Goal: Task Accomplishment & Management: Manage account settings

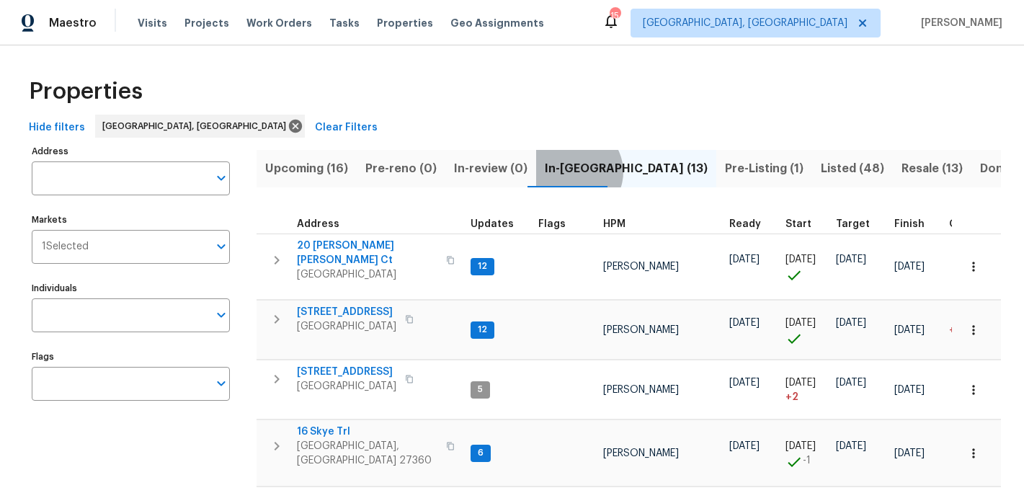
click at [564, 171] on span "In-reno (13)" at bounding box center [626, 169] width 163 height 20
click at [563, 161] on span "In-reno (13)" at bounding box center [626, 169] width 163 height 20
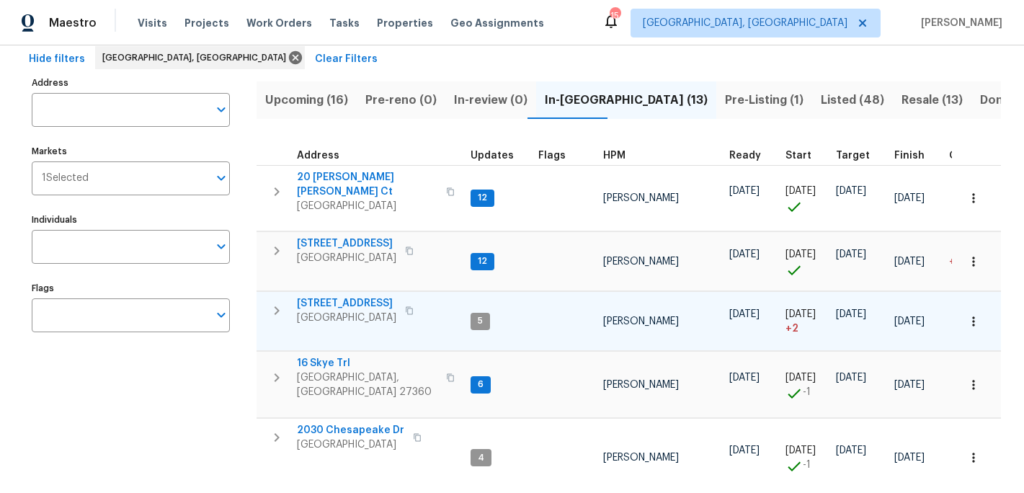
scroll to position [40, 0]
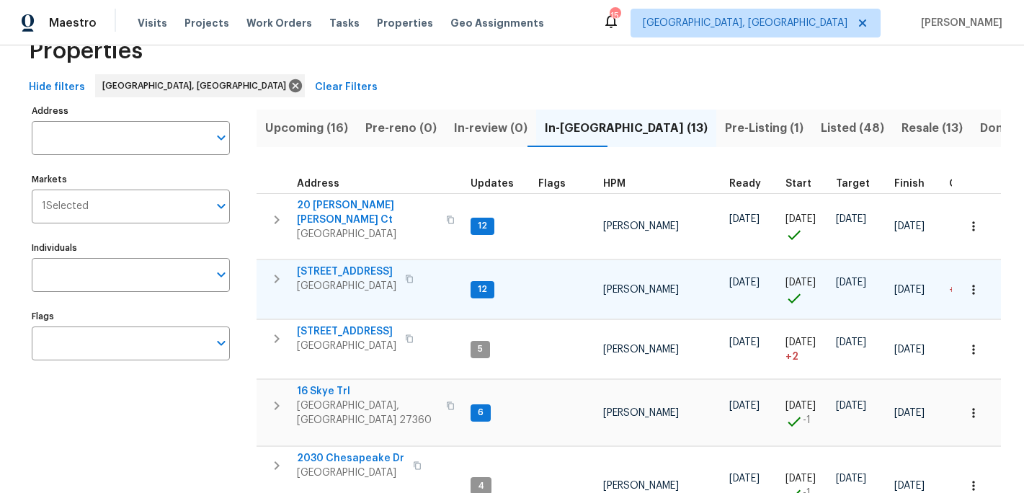
click at [363, 264] on span "4107 Summerglen Dr" at bounding box center [346, 271] width 99 height 14
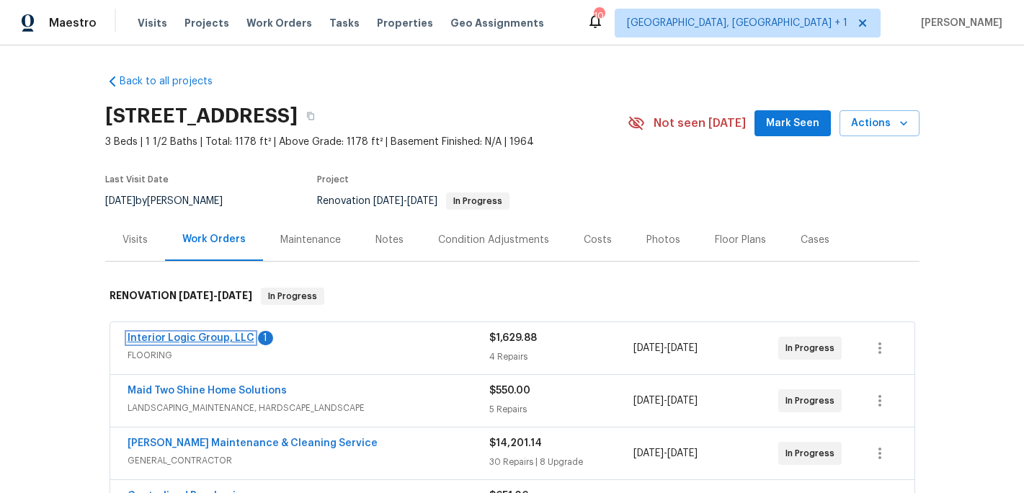
click at [228, 333] on link "Interior Logic Group, LLC" at bounding box center [191, 338] width 127 height 10
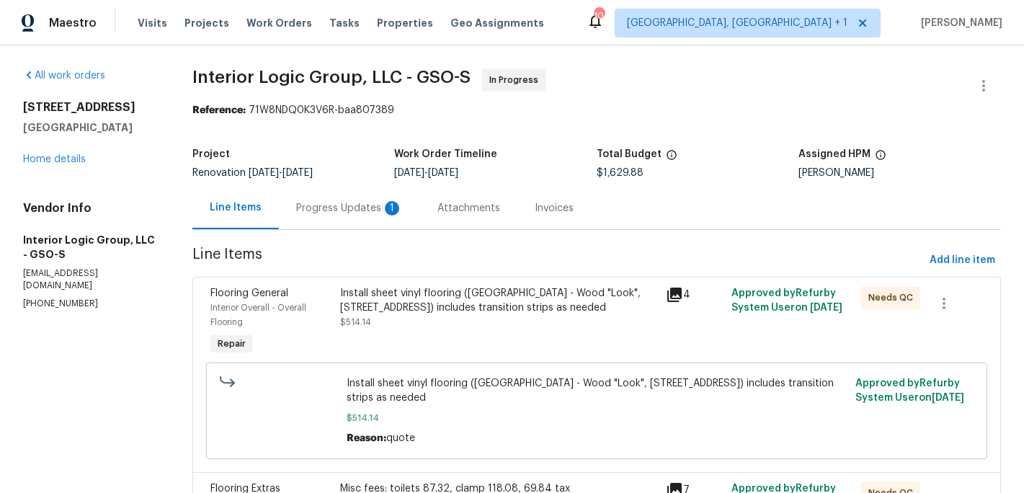
click at [362, 198] on div "Progress Updates 1" at bounding box center [349, 208] width 141 height 43
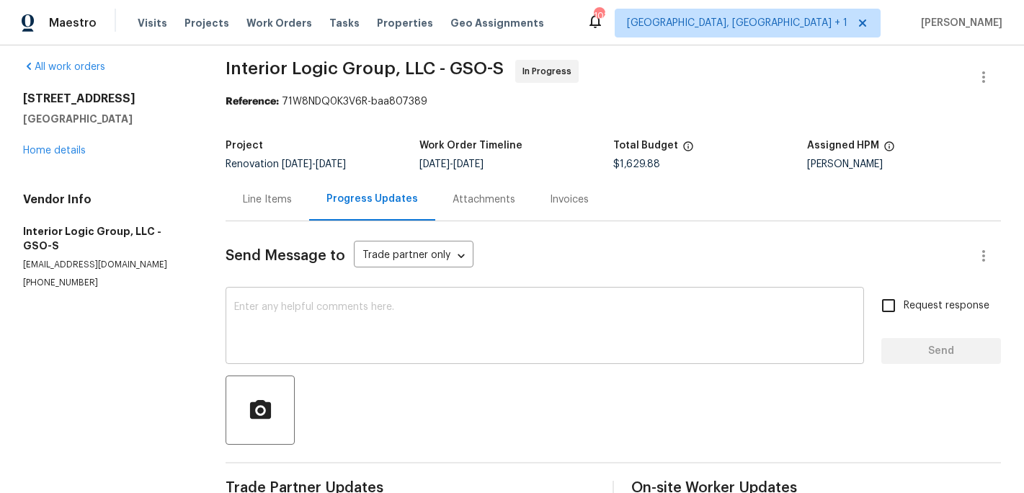
scroll to position [12, 0]
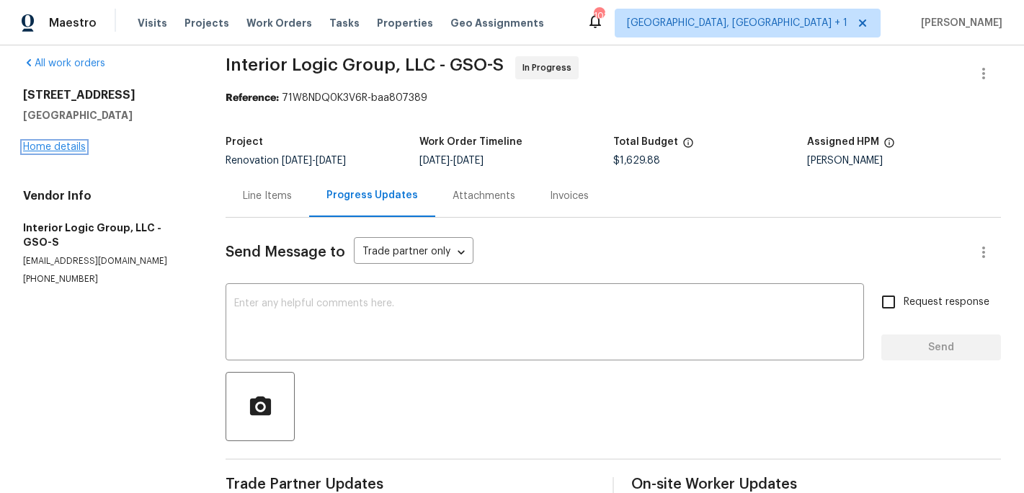
click at [81, 145] on link "Home details" at bounding box center [54, 147] width 63 height 10
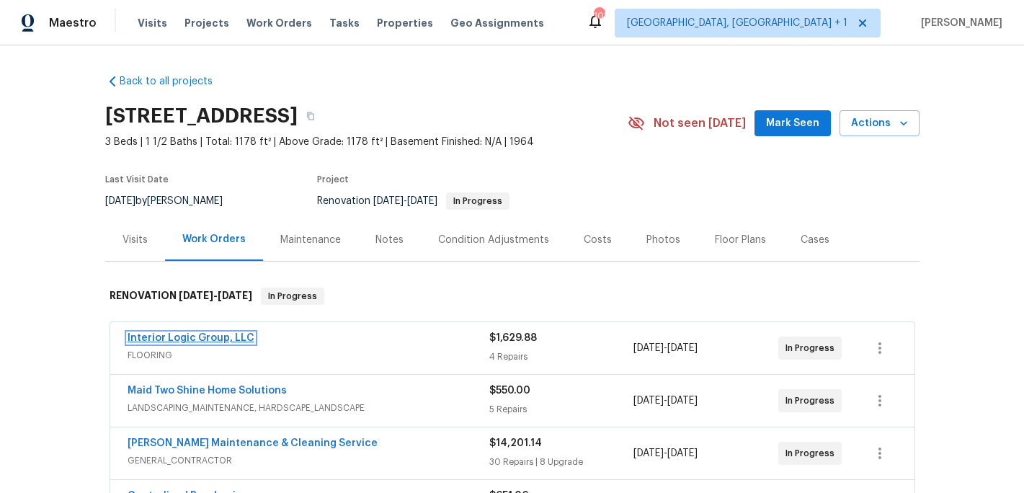
click at [202, 339] on link "Interior Logic Group, LLC" at bounding box center [191, 338] width 127 height 10
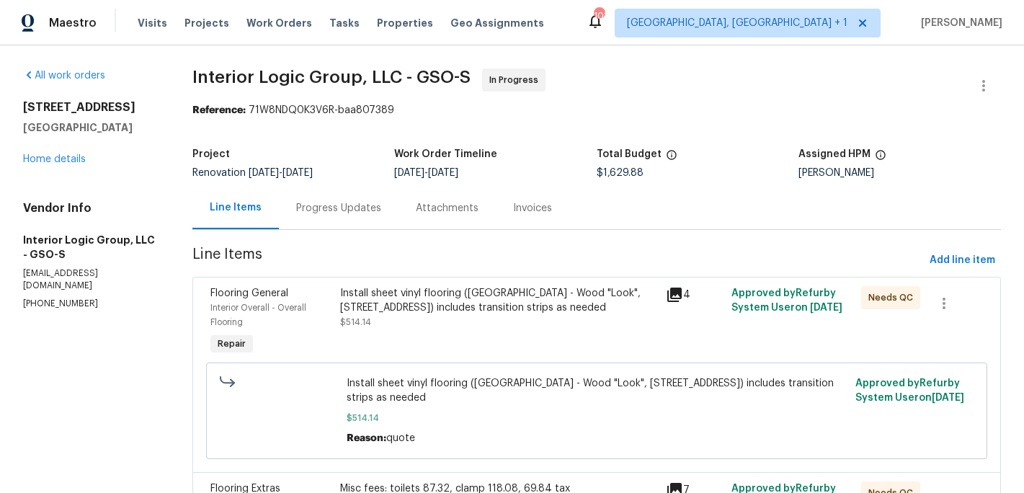
click at [438, 319] on div "Install sheet vinyl flooring (Sugar Valley - Wood "Look", 565 Beacon Hill) incl…" at bounding box center [498, 307] width 317 height 43
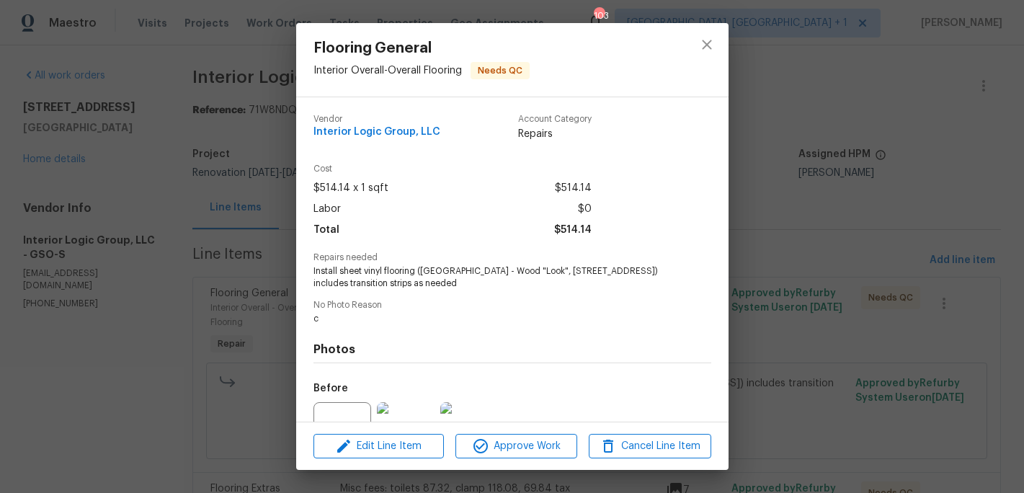
scroll to position [146, 0]
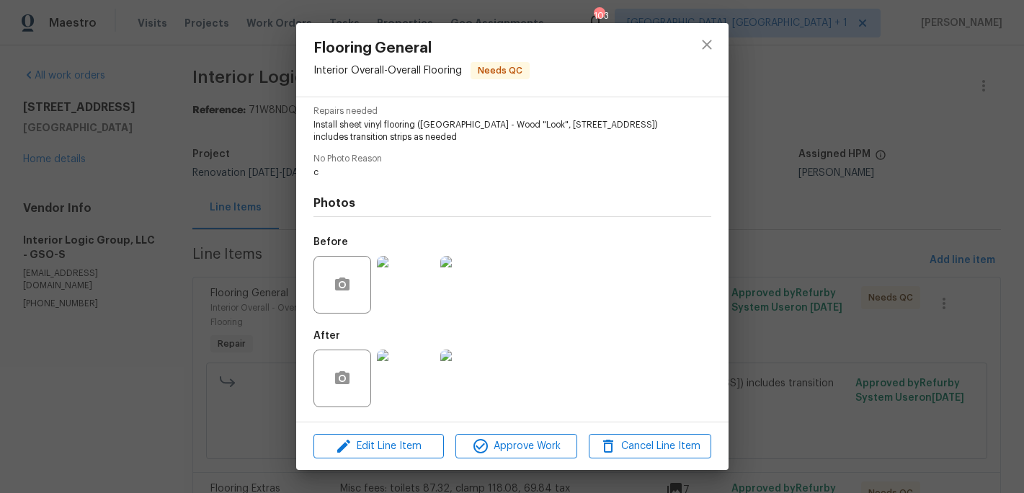
click at [434, 385] on img at bounding box center [406, 378] width 58 height 58
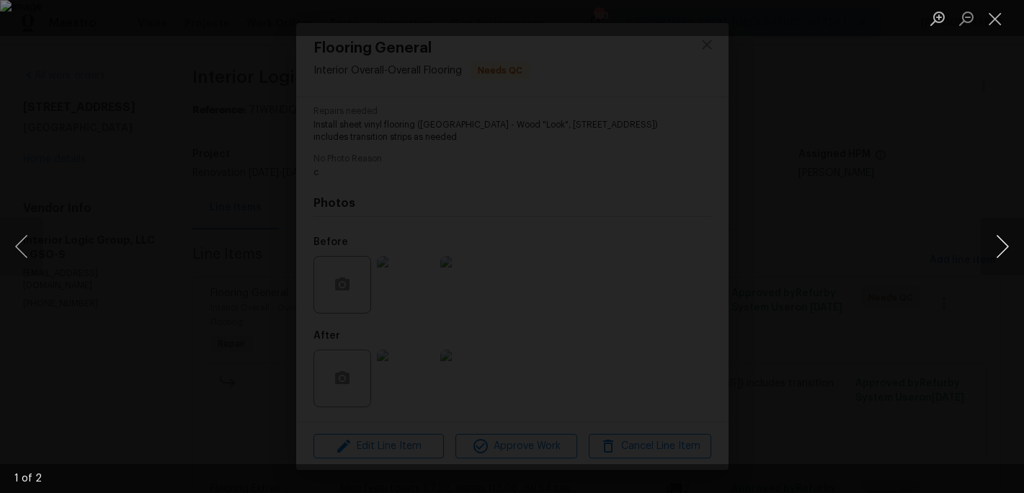
click at [999, 244] on button "Next image" at bounding box center [1002, 247] width 43 height 58
click at [994, 21] on button "Close lightbox" at bounding box center [995, 18] width 29 height 25
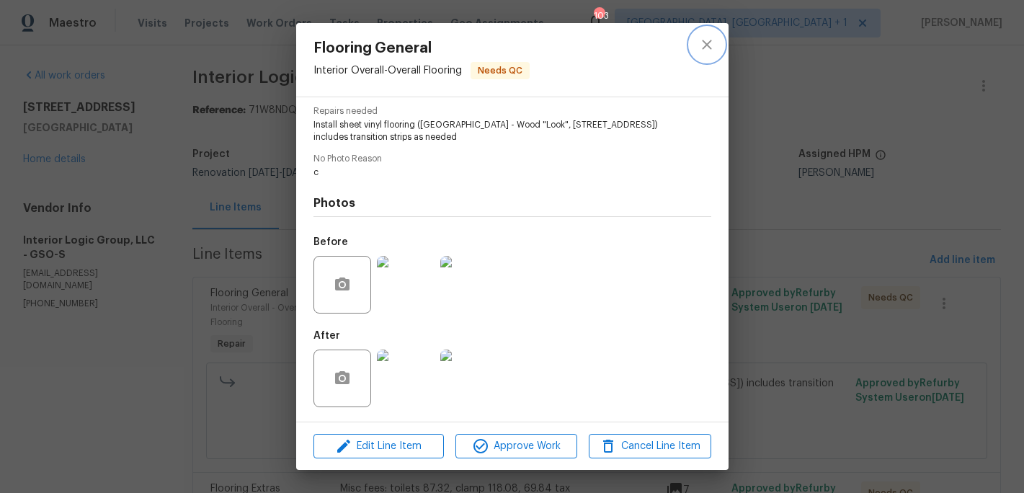
click at [702, 44] on icon "close" at bounding box center [706, 44] width 17 height 17
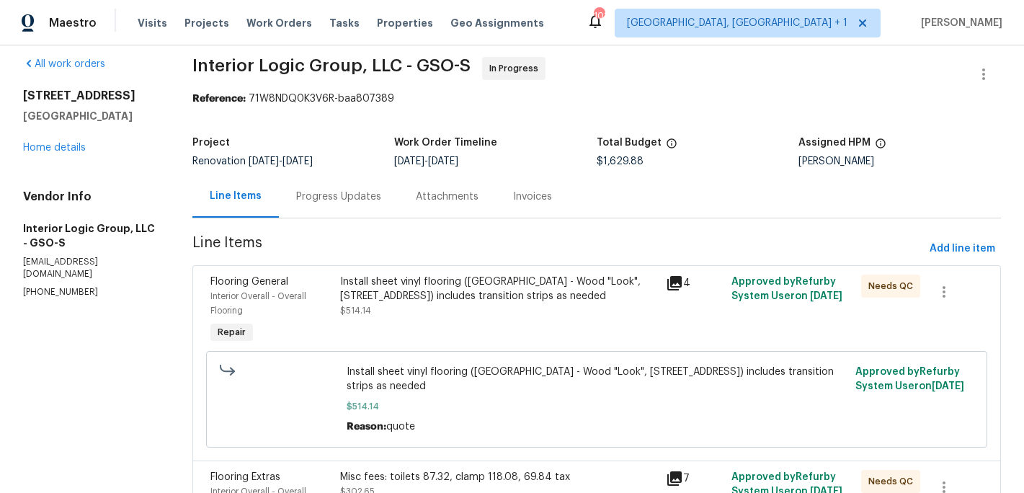
scroll to position [0, 0]
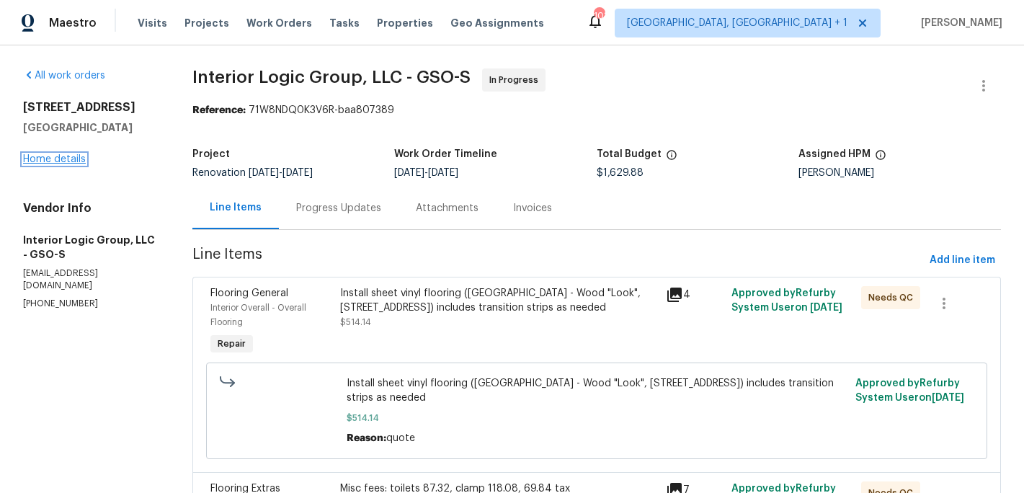
click at [68, 159] on link "Home details" at bounding box center [54, 159] width 63 height 10
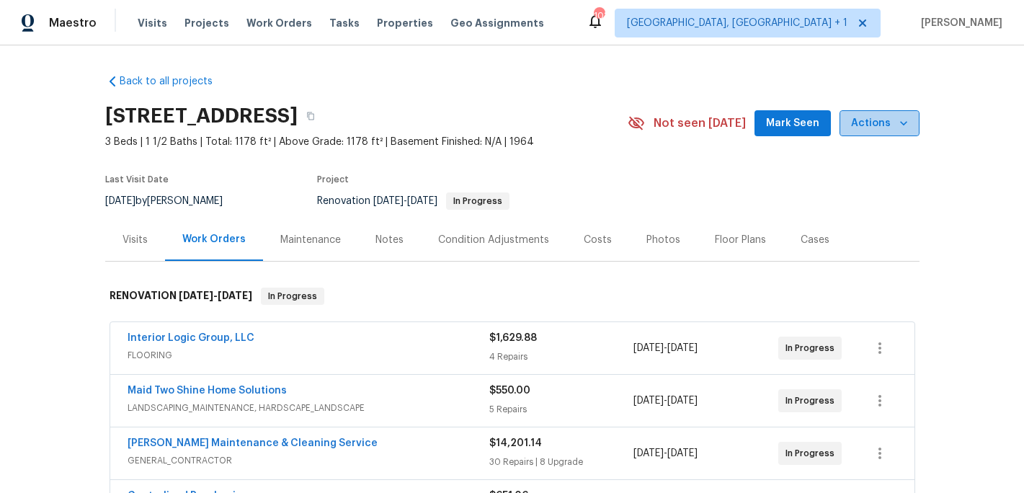
click at [888, 119] on span "Actions" at bounding box center [879, 124] width 57 height 18
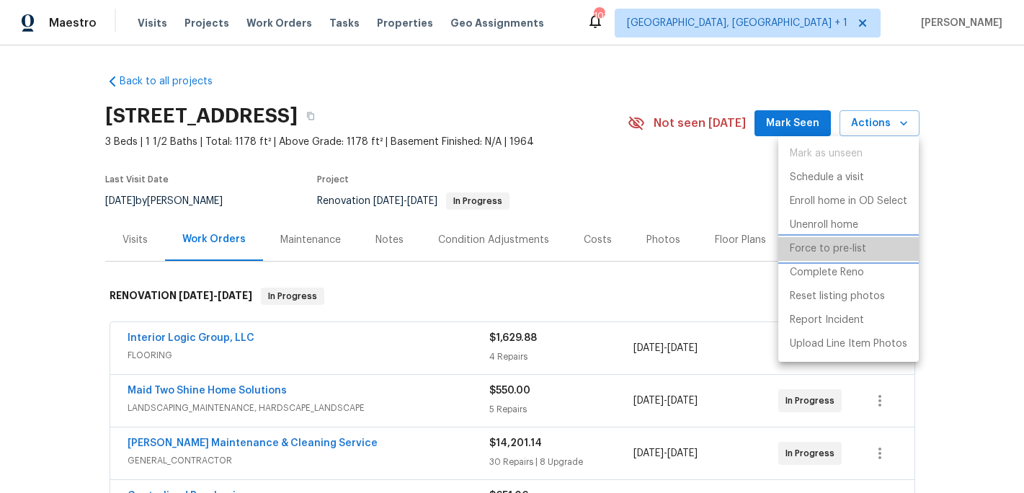
click at [860, 251] on p "Force to pre-list" at bounding box center [828, 248] width 76 height 15
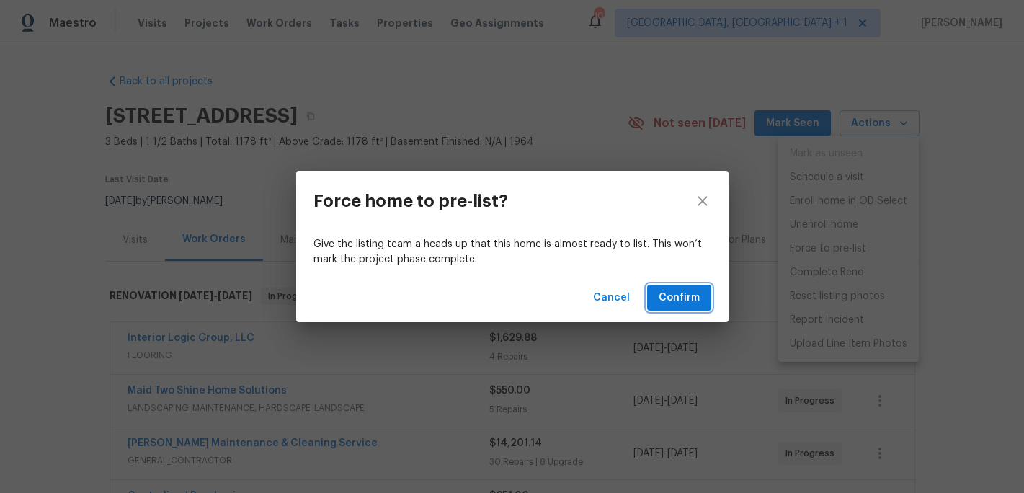
click at [694, 307] on button "Confirm" at bounding box center [679, 298] width 64 height 27
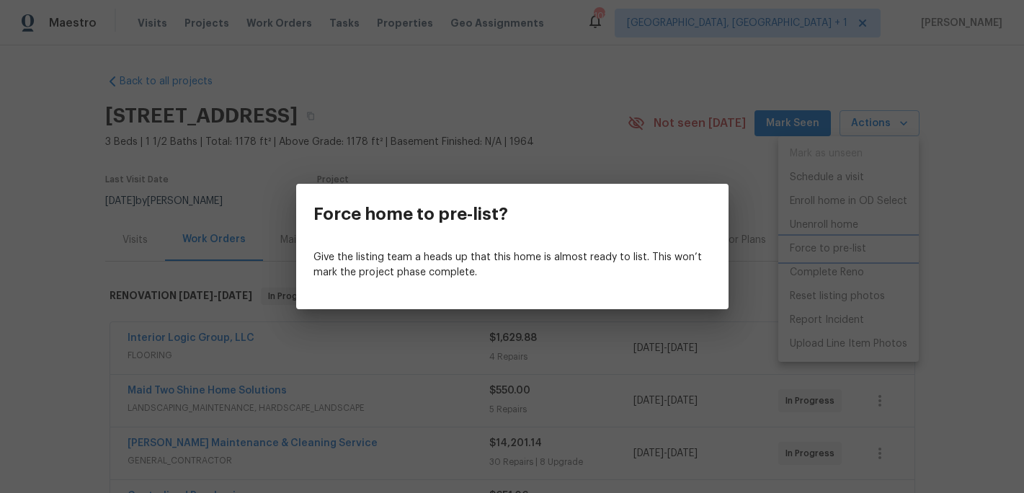
click at [588, 171] on div "Force home to pre-list? Give the listing team a heads up that this home is almo…" at bounding box center [512, 246] width 1024 height 493
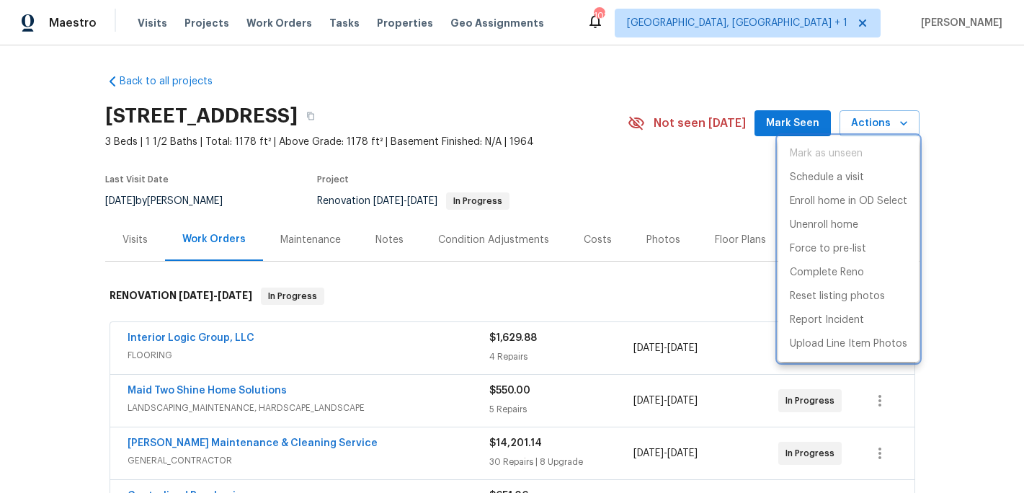
click at [383, 24] on div at bounding box center [512, 246] width 1024 height 493
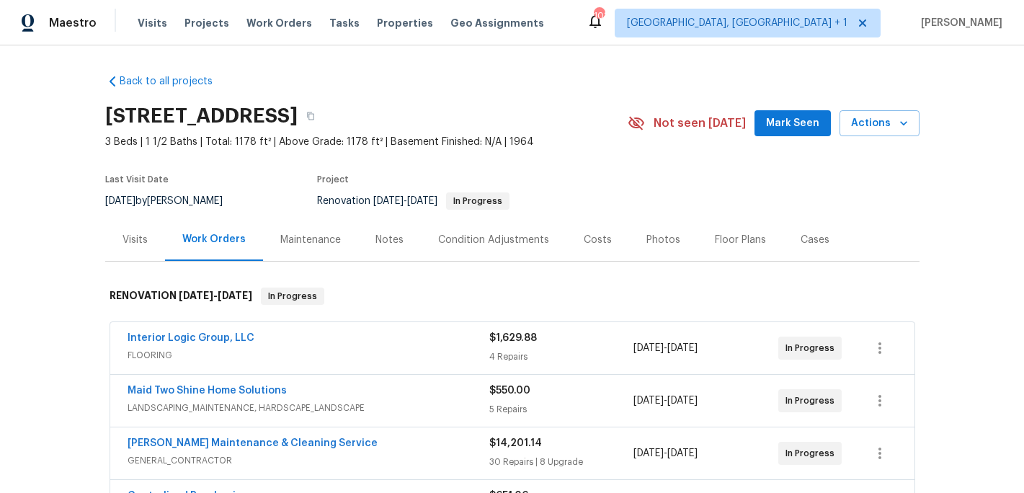
click at [383, 24] on span "Properties" at bounding box center [405, 23] width 56 height 14
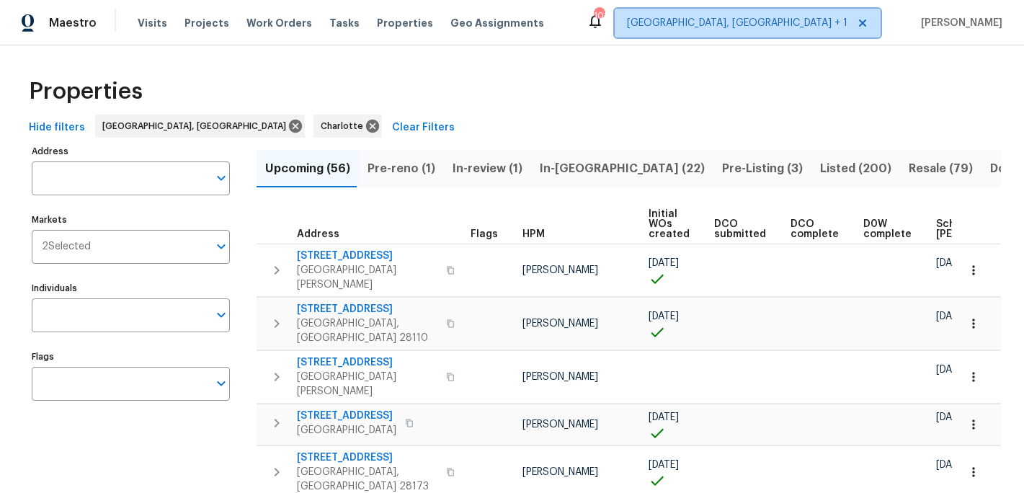
click at [868, 26] on icon at bounding box center [863, 23] width 12 height 12
click at [868, 20] on icon at bounding box center [863, 23] width 12 height 12
click at [819, 35] on span "Albuquerque, NM" at bounding box center [755, 23] width 250 height 29
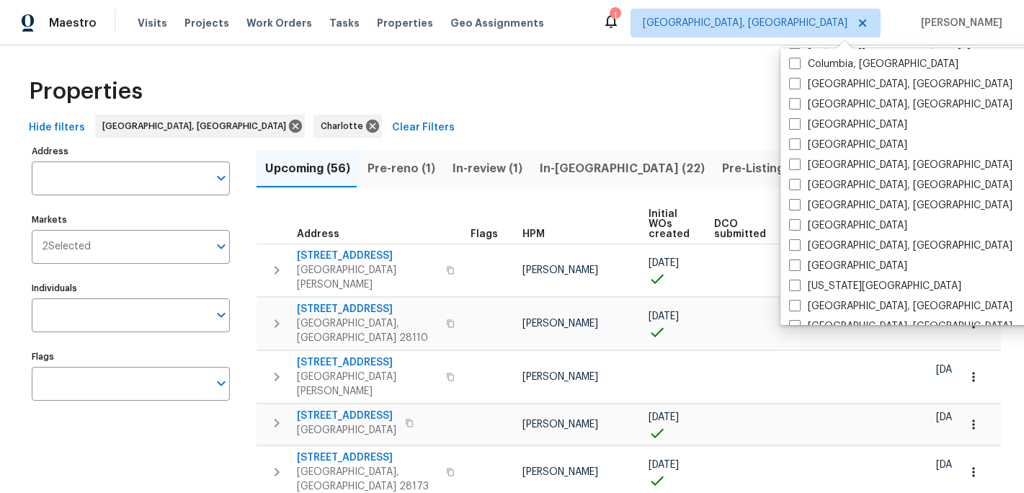
scroll to position [336, 0]
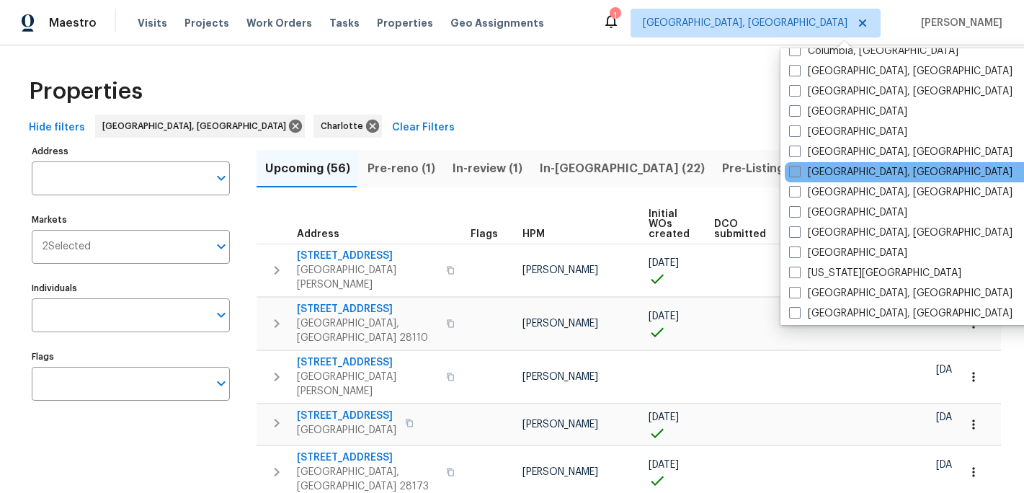
click at [813, 171] on label "[GEOGRAPHIC_DATA], [GEOGRAPHIC_DATA]" at bounding box center [900, 172] width 223 height 14
click at [798, 171] on input "[GEOGRAPHIC_DATA], [GEOGRAPHIC_DATA]" at bounding box center [793, 169] width 9 height 9
checkbox input "true"
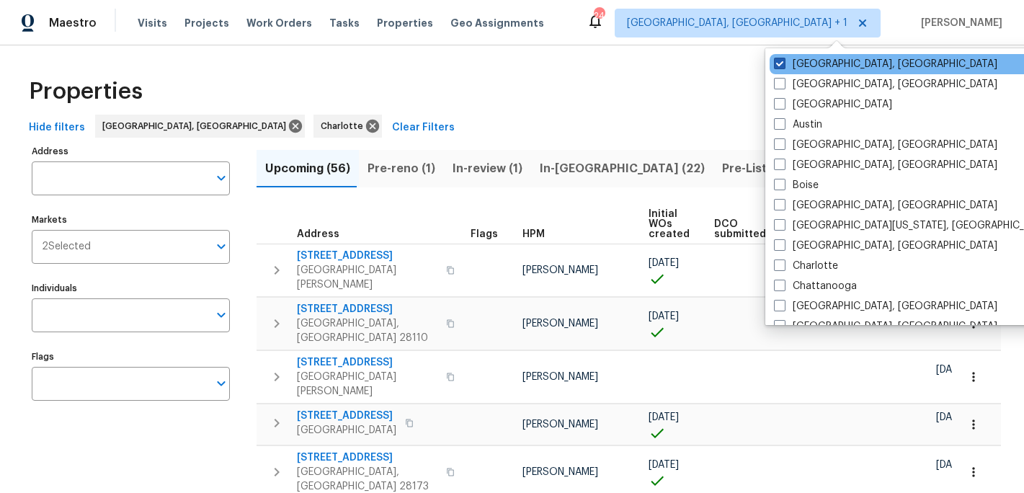
click at [780, 66] on span at bounding box center [780, 64] width 12 height 12
click at [780, 66] on input "Albuquerque, NM" at bounding box center [778, 61] width 9 height 9
checkbox input "false"
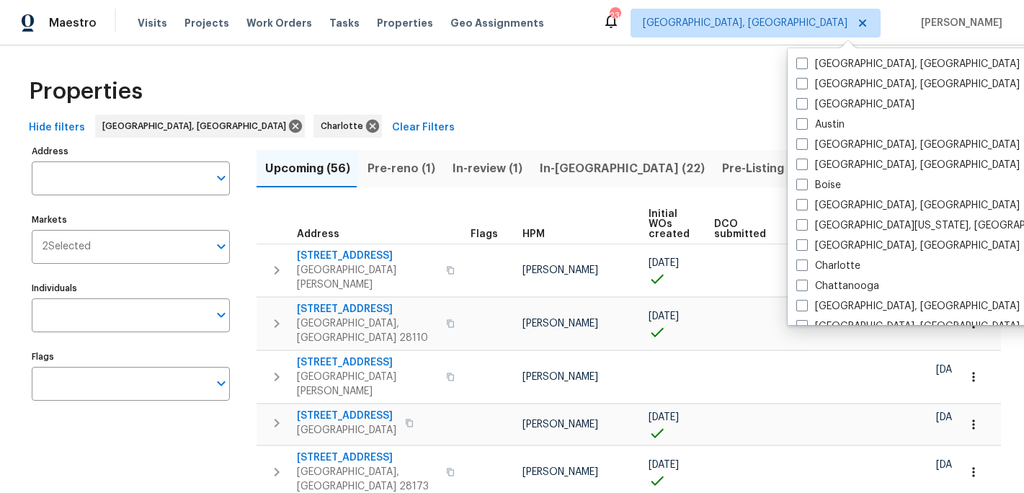
click at [726, 88] on div "Properties" at bounding box center [512, 91] width 978 height 46
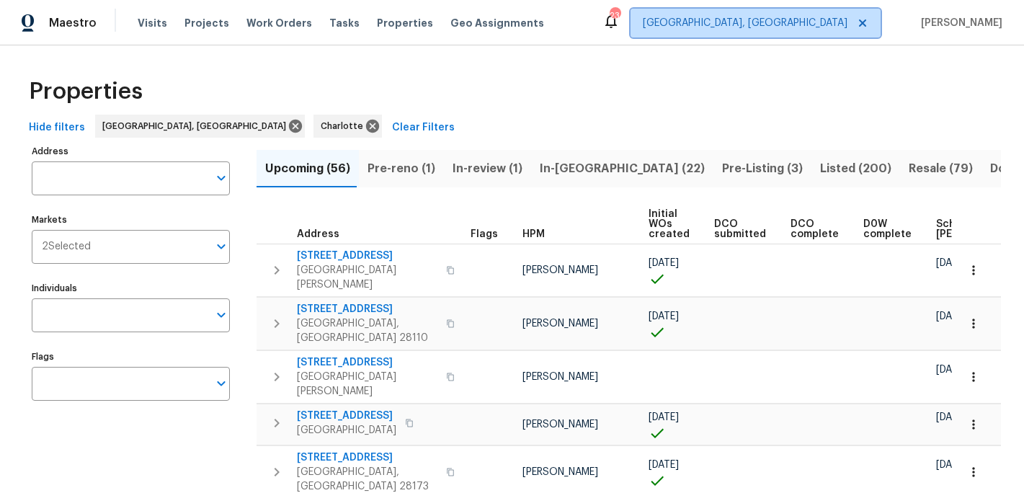
click at [840, 15] on span "[GEOGRAPHIC_DATA], [GEOGRAPHIC_DATA]" at bounding box center [755, 23] width 250 height 29
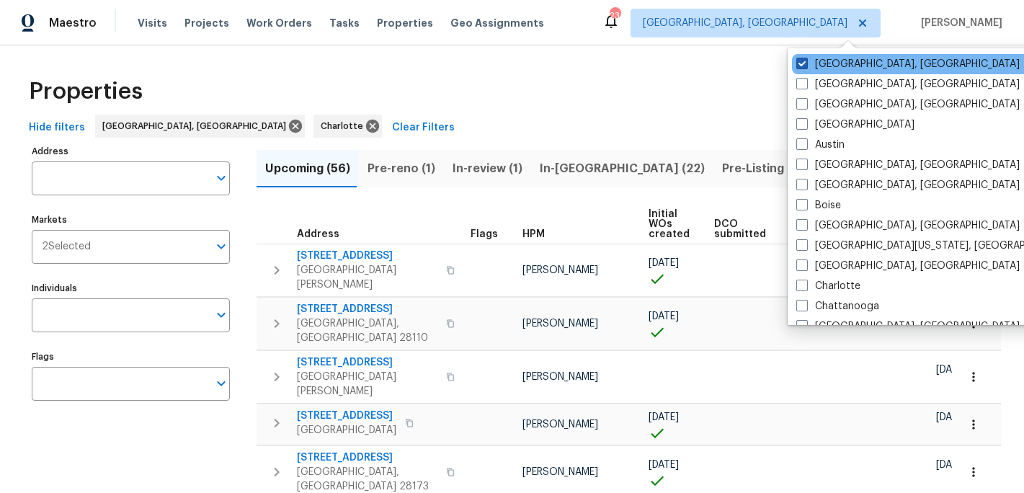
click at [850, 68] on label "[GEOGRAPHIC_DATA], [GEOGRAPHIC_DATA]" at bounding box center [907, 64] width 223 height 14
click at [806, 66] on input "[GEOGRAPHIC_DATA], [GEOGRAPHIC_DATA]" at bounding box center [800, 61] width 9 height 9
checkbox input "false"
checkbox input "true"
click at [850, 68] on label "[GEOGRAPHIC_DATA], [GEOGRAPHIC_DATA]" at bounding box center [900, 64] width 223 height 14
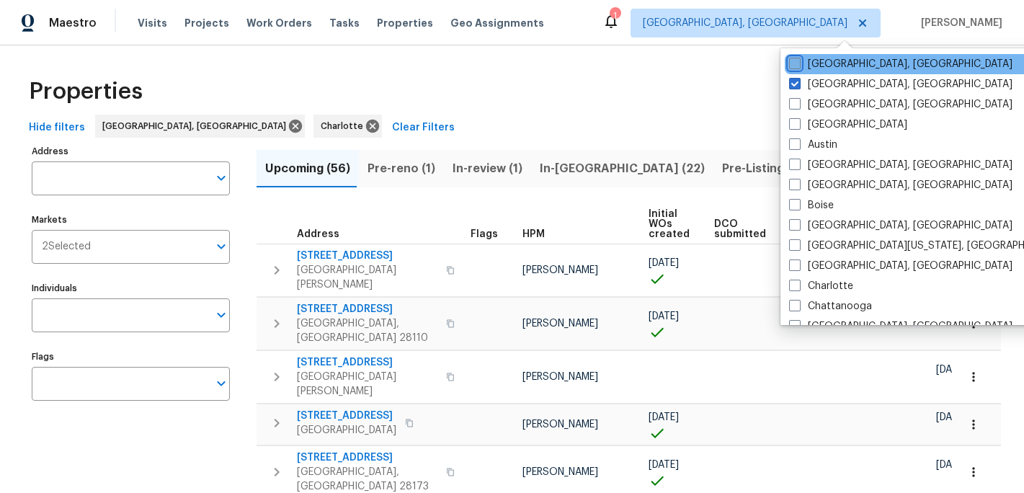
click at [798, 66] on input "[GEOGRAPHIC_DATA], [GEOGRAPHIC_DATA]" at bounding box center [793, 61] width 9 height 9
checkbox input "true"
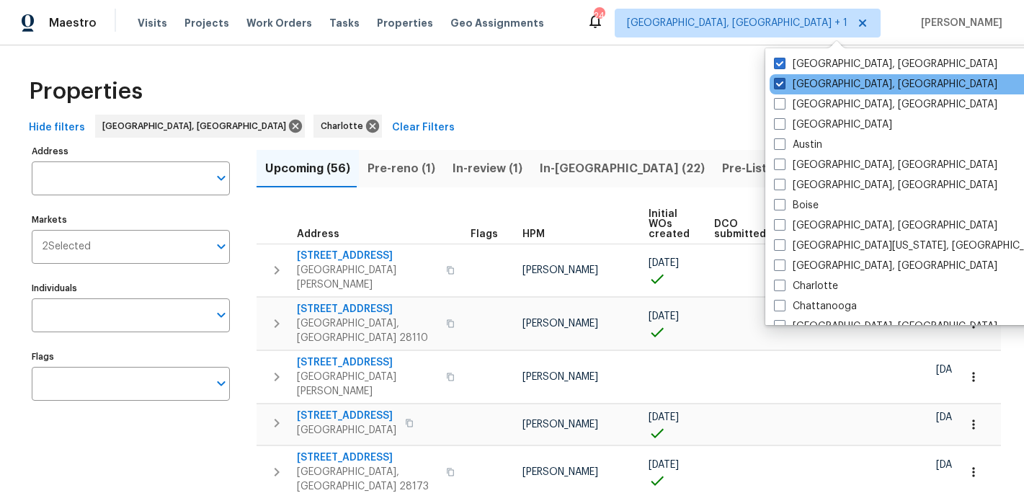
click at [800, 83] on label "Albuquerque, NM" at bounding box center [885, 84] width 223 height 14
click at [783, 83] on input "Albuquerque, NM" at bounding box center [778, 81] width 9 height 9
checkbox input "false"
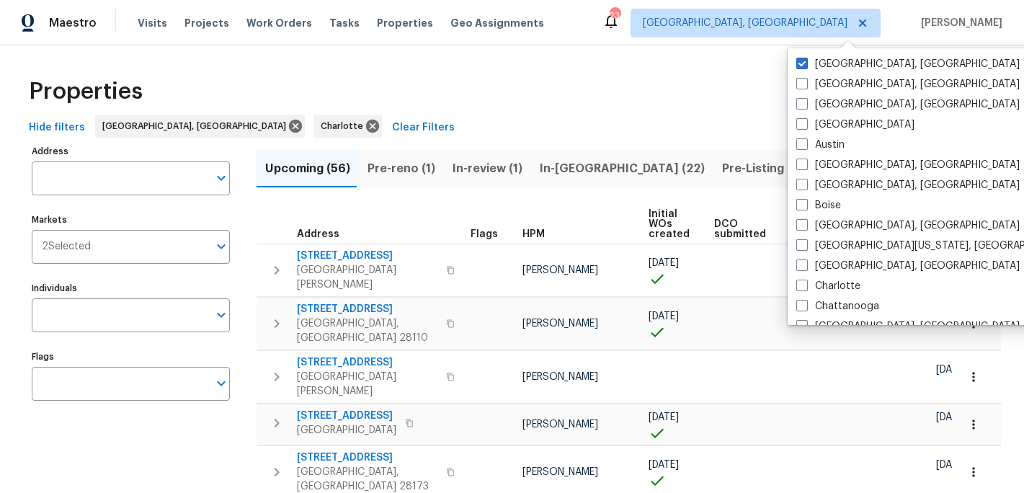
click at [732, 92] on div "Properties" at bounding box center [512, 91] width 978 height 46
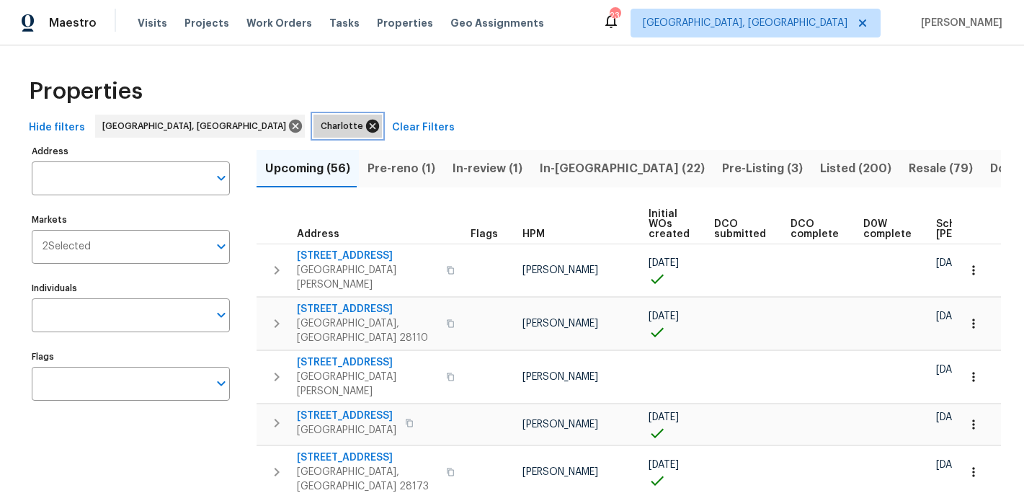
click at [366, 122] on icon at bounding box center [372, 126] width 13 height 13
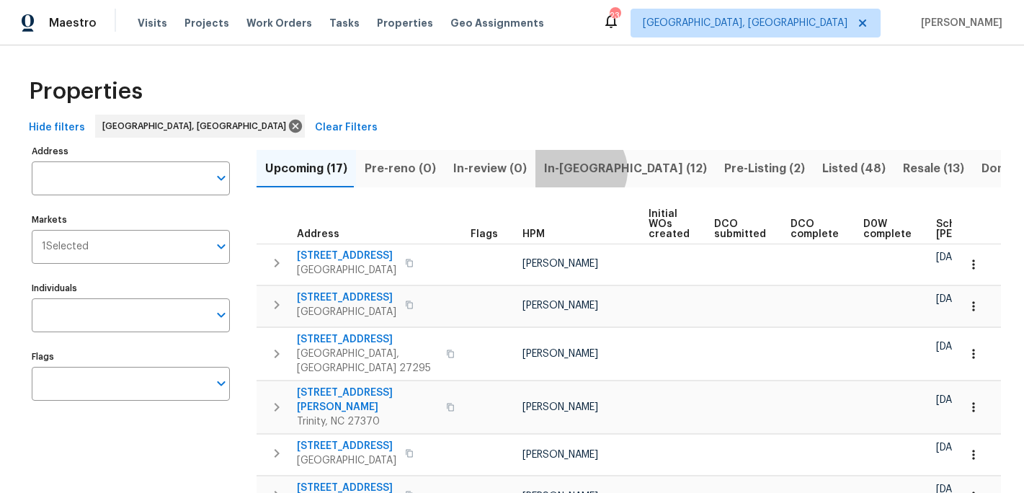
click at [569, 170] on span "In-[GEOGRAPHIC_DATA] (12)" at bounding box center [625, 169] width 163 height 20
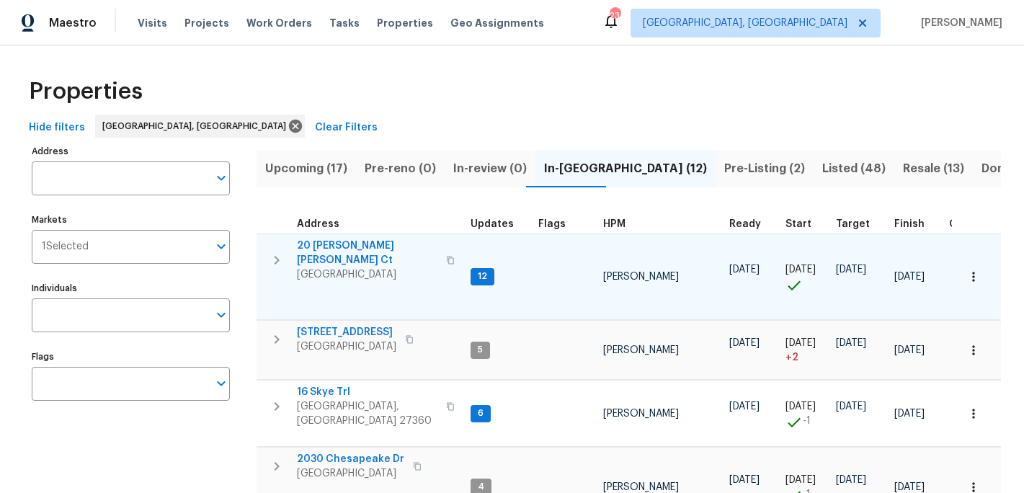
click at [347, 248] on span "20 Peggy Sue Ct" at bounding box center [367, 252] width 140 height 29
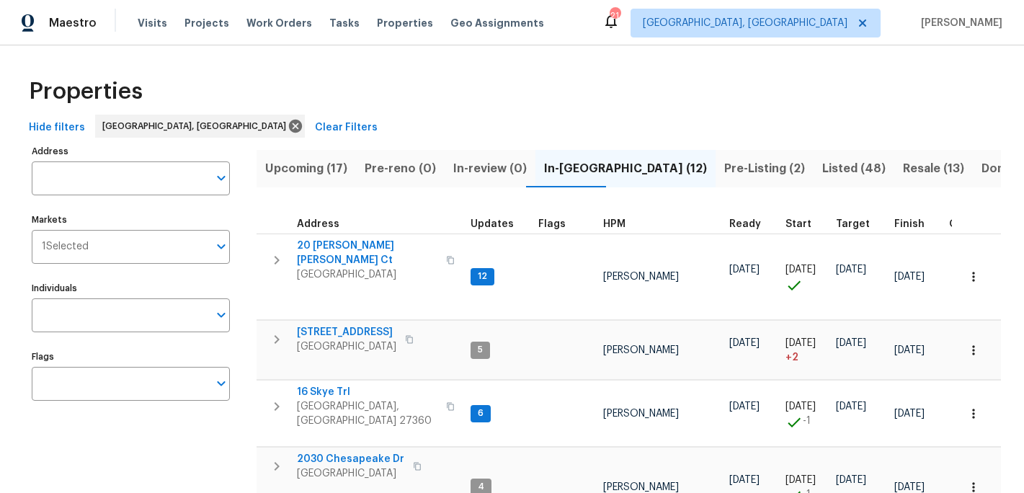
click at [822, 165] on span "Listed (48)" at bounding box center [853, 169] width 63 height 20
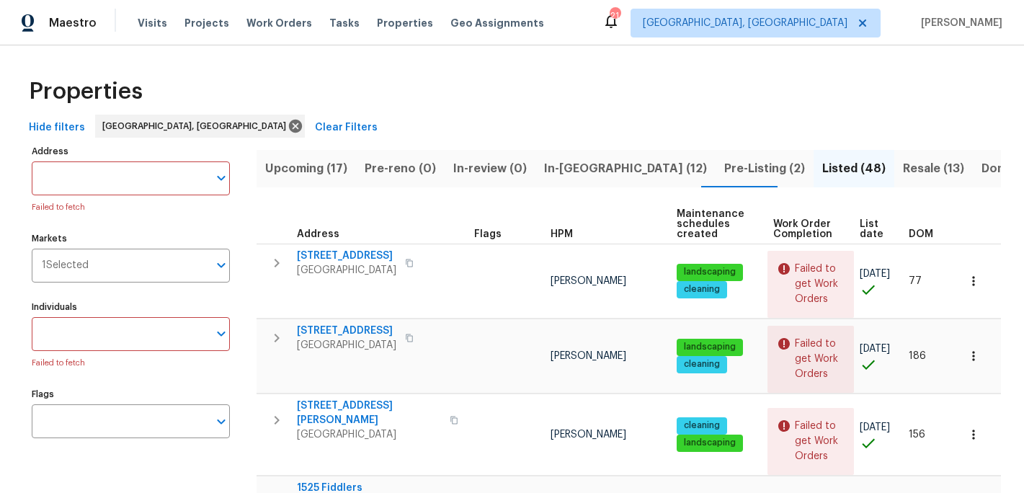
click at [903, 164] on span "Resale (13)" at bounding box center [933, 169] width 61 height 20
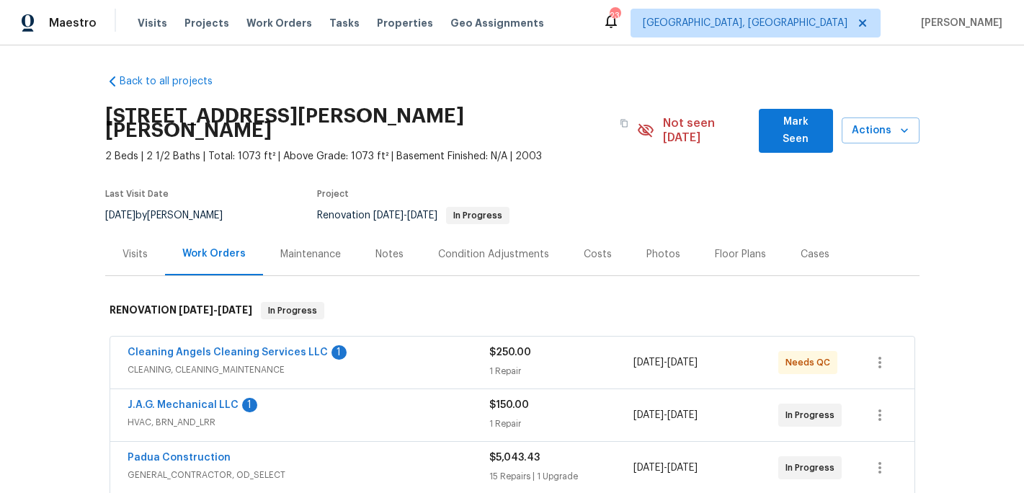
click at [251, 345] on div "Cleaning Angels Cleaning Services LLC 1" at bounding box center [309, 353] width 362 height 17
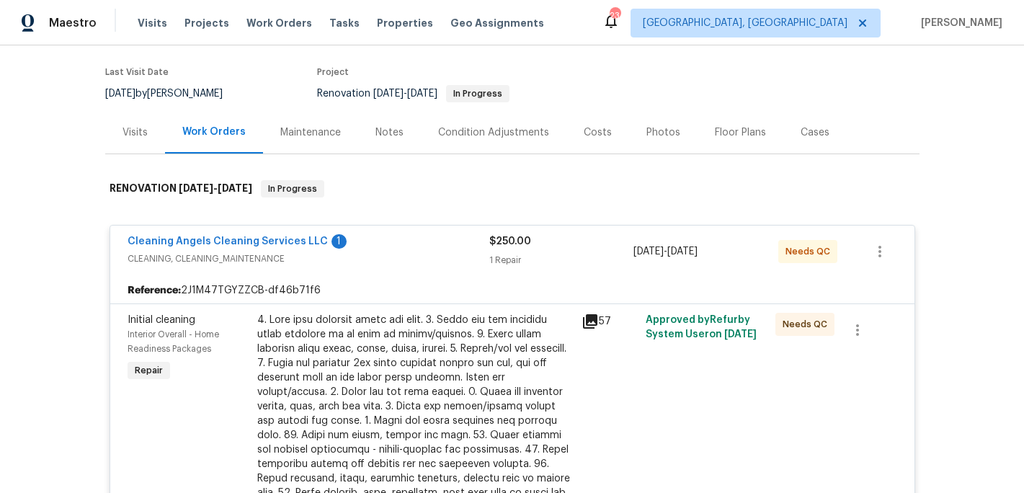
scroll to position [44, 0]
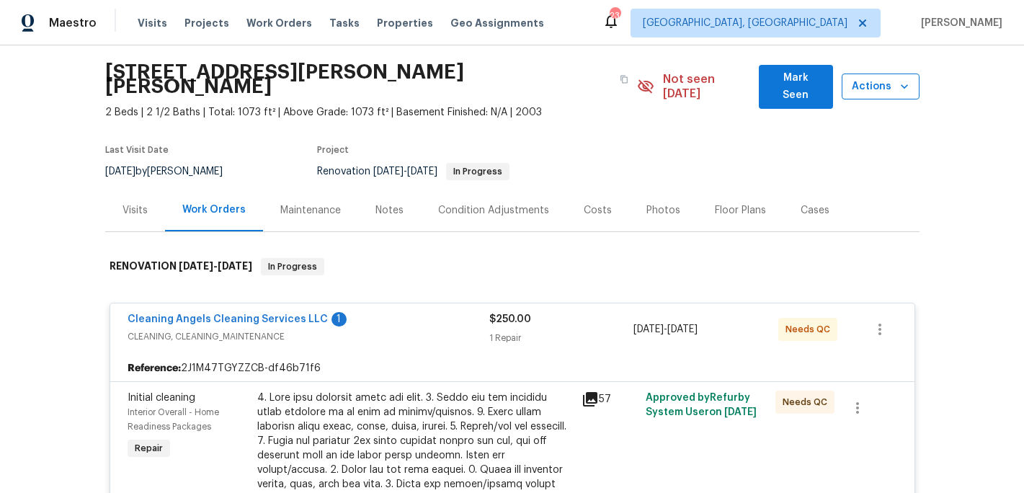
click at [883, 89] on button "Actions" at bounding box center [881, 86] width 78 height 27
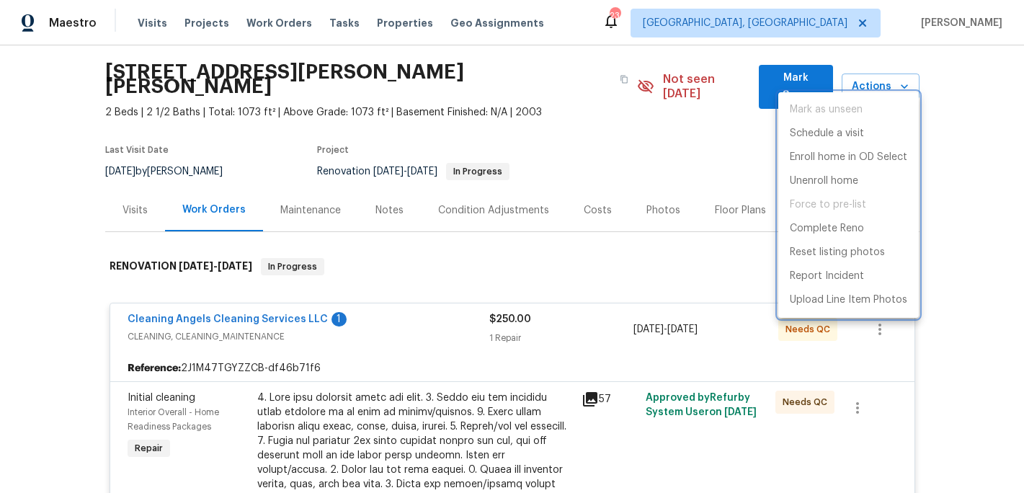
click at [437, 357] on div at bounding box center [512, 246] width 1024 height 493
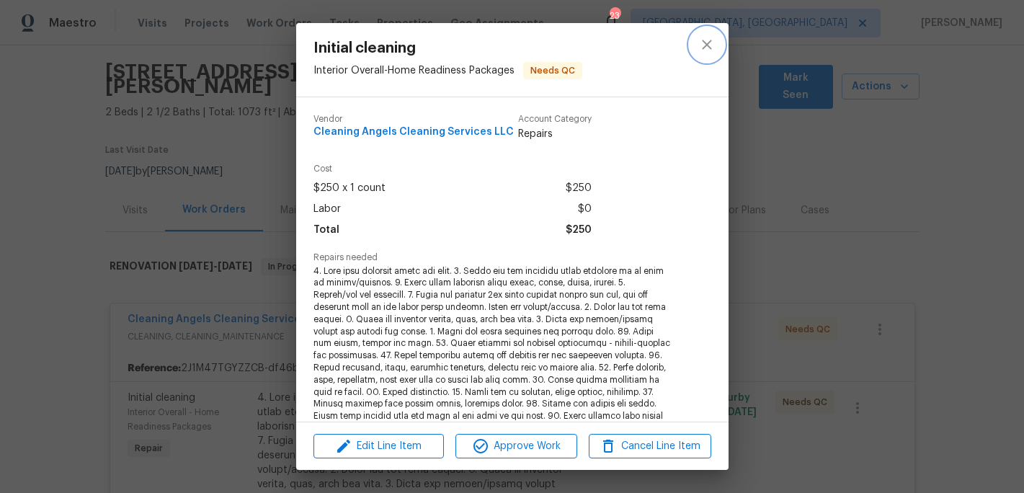
click at [704, 49] on icon "close" at bounding box center [706, 44] width 17 height 17
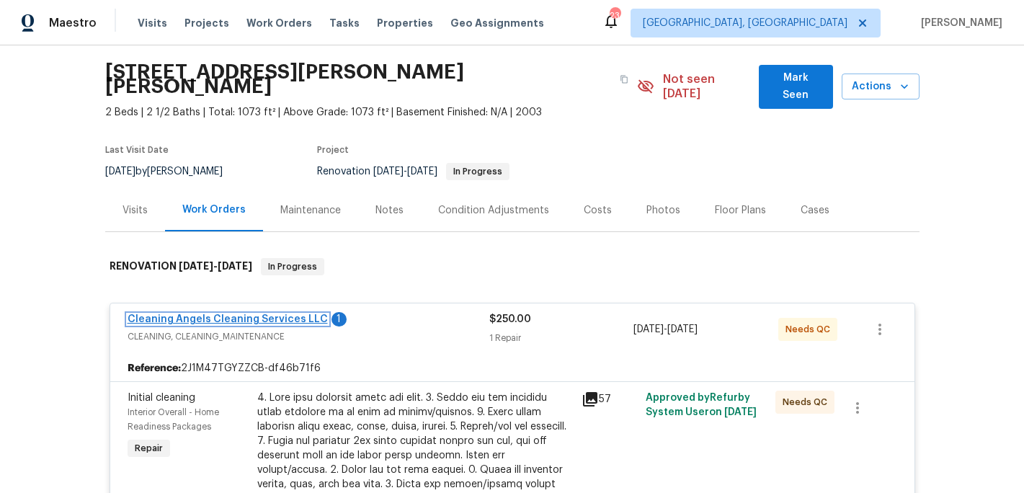
click at [269, 314] on link "Cleaning Angels Cleaning Services LLC" at bounding box center [228, 319] width 200 height 10
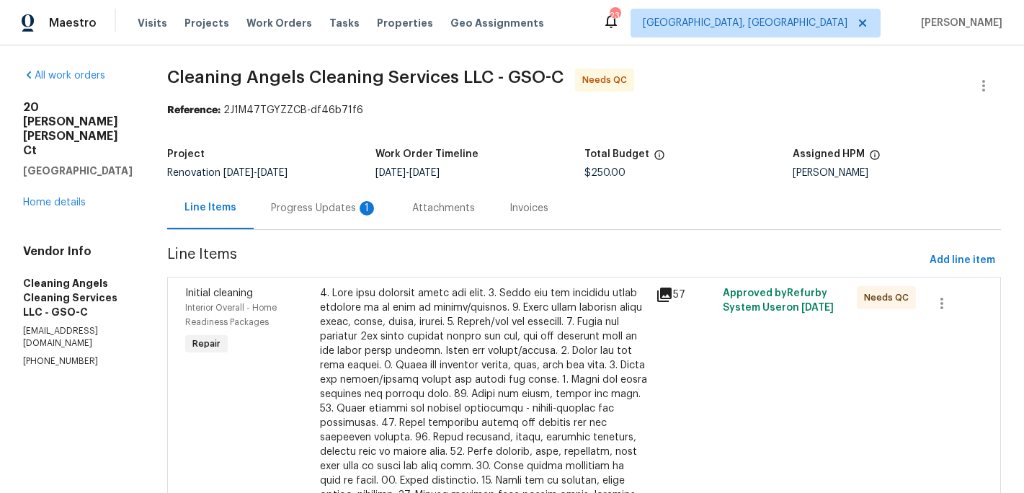
click at [335, 205] on div "Progress Updates 1" at bounding box center [324, 208] width 107 height 14
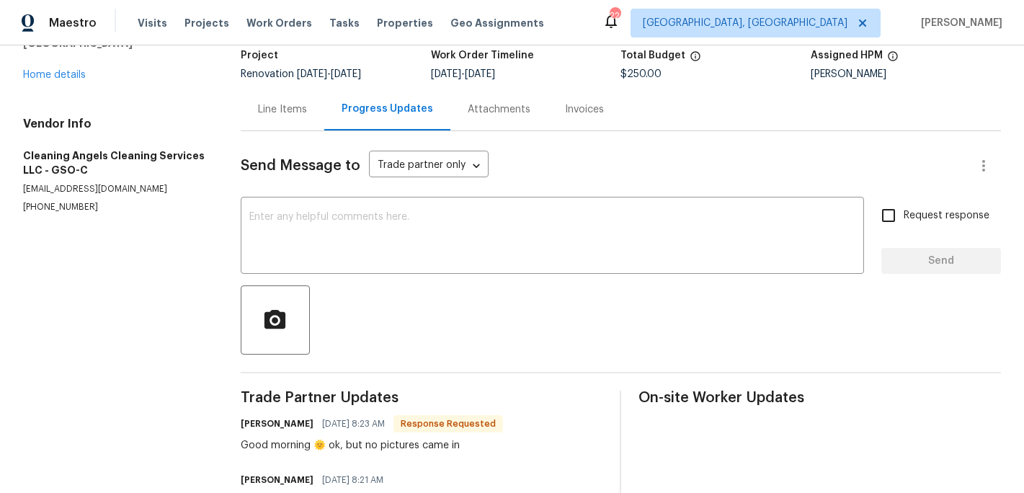
scroll to position [94, 0]
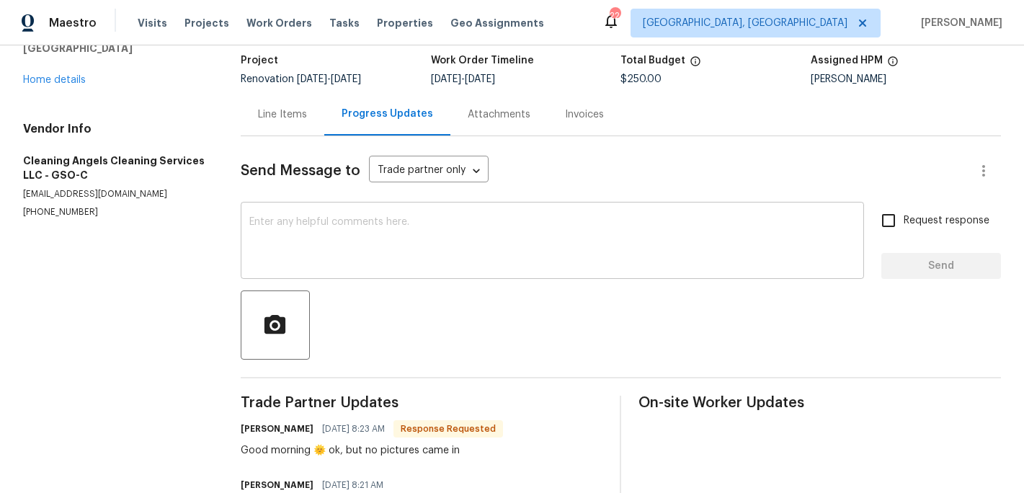
click at [309, 216] on div "x ​" at bounding box center [552, 241] width 623 height 73
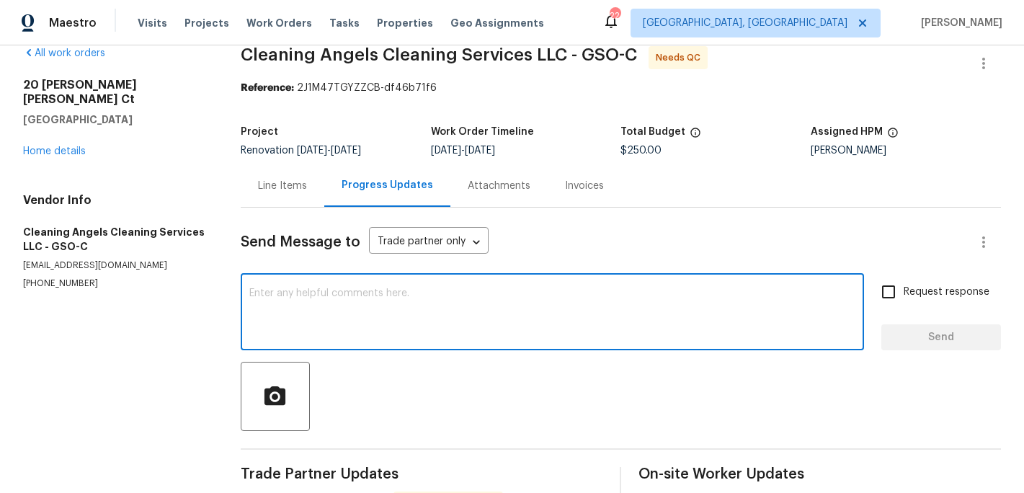
scroll to position [0, 0]
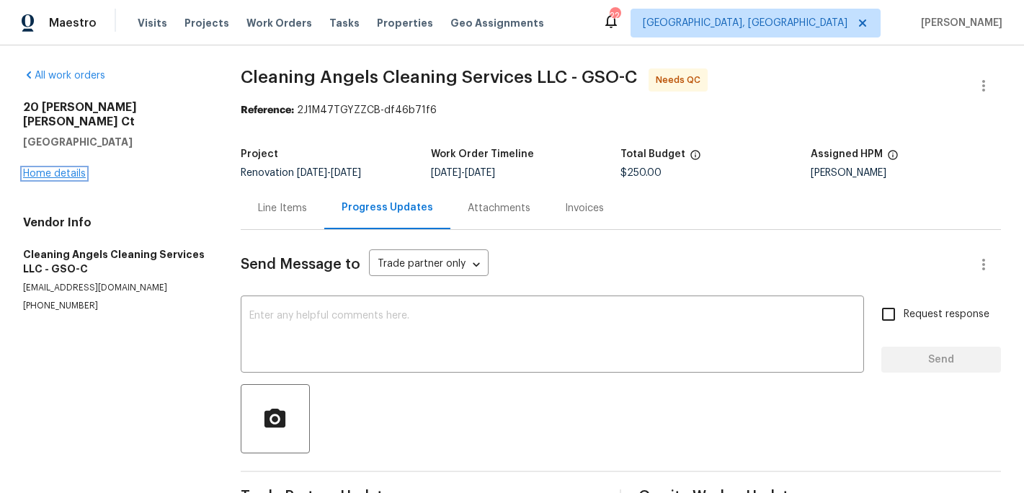
click at [63, 169] on link "Home details" at bounding box center [54, 174] width 63 height 10
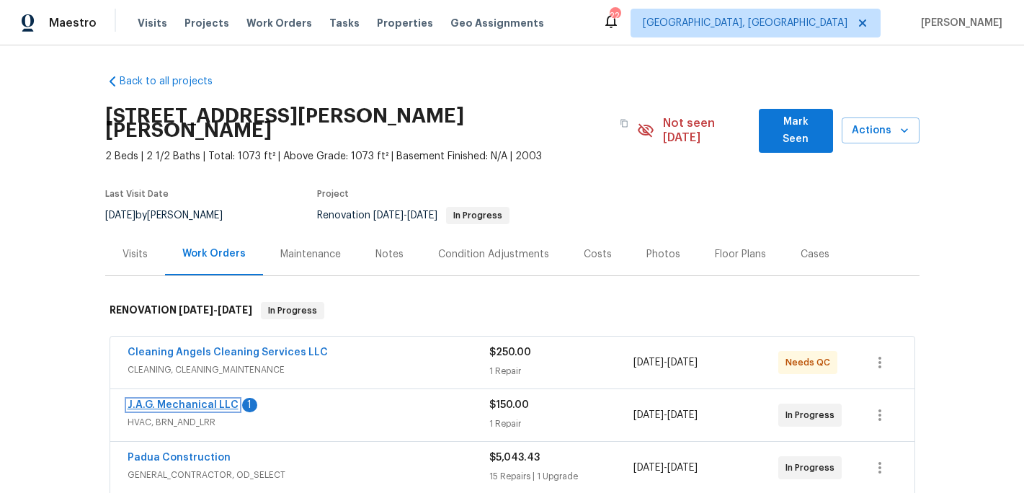
click at [194, 400] on link "J.A.G. Mechanical LLC" at bounding box center [183, 405] width 111 height 10
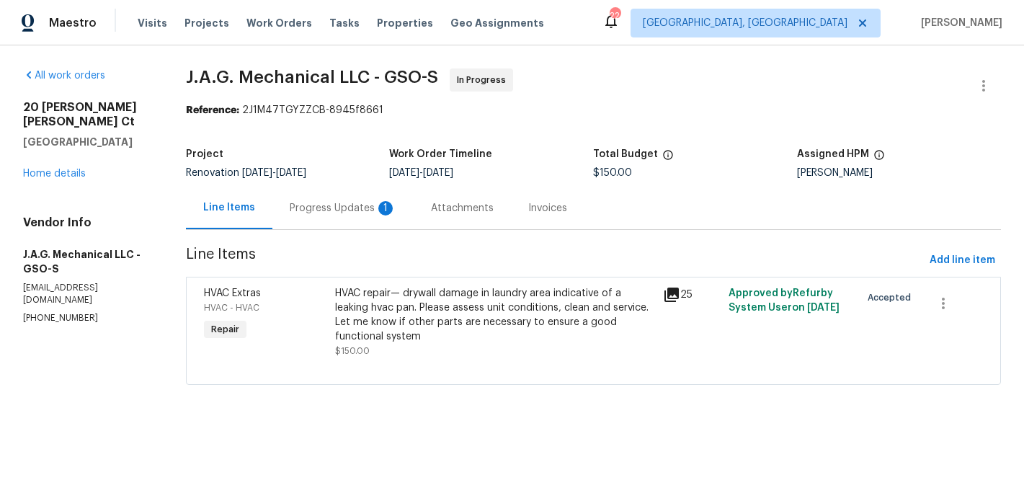
click at [326, 208] on div "Progress Updates 1" at bounding box center [343, 208] width 107 height 14
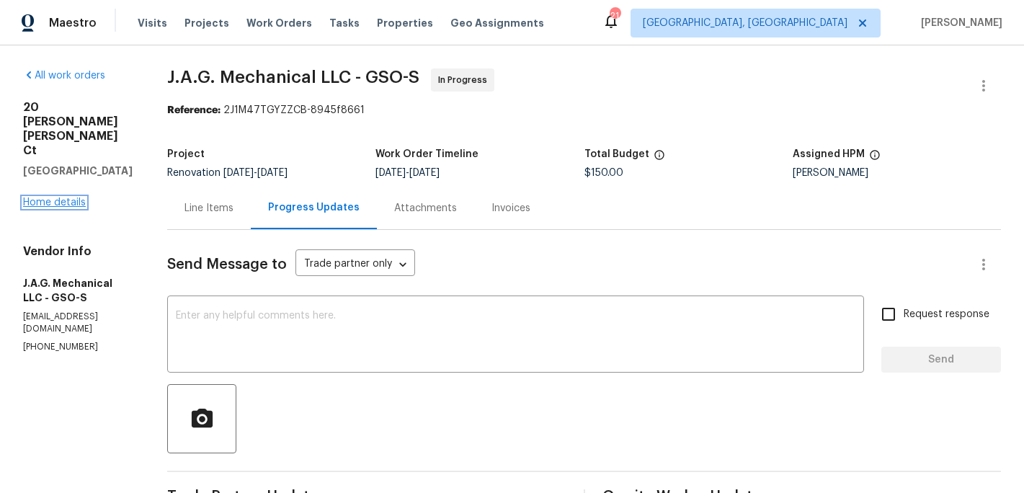
click at [64, 197] on link "Home details" at bounding box center [54, 202] width 63 height 10
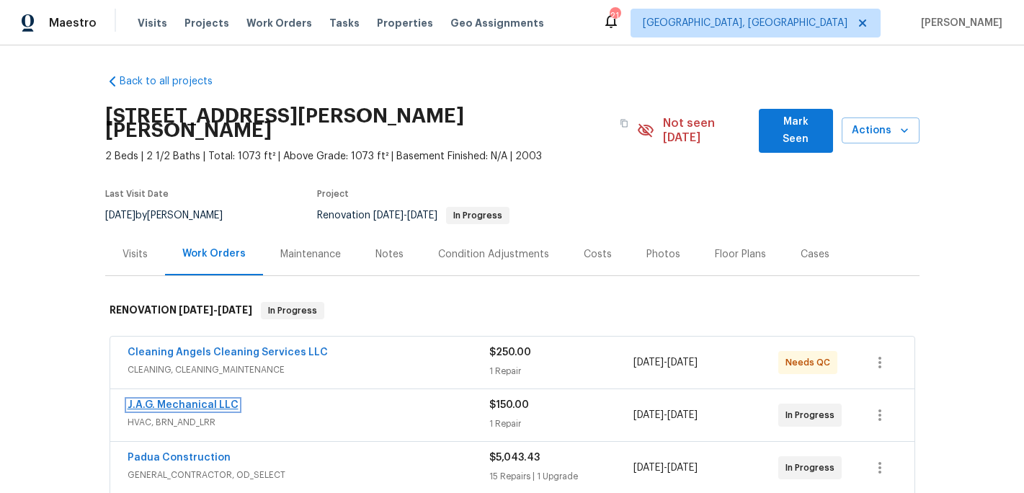
click at [202, 400] on link "J.A.G. Mechanical LLC" at bounding box center [183, 405] width 111 height 10
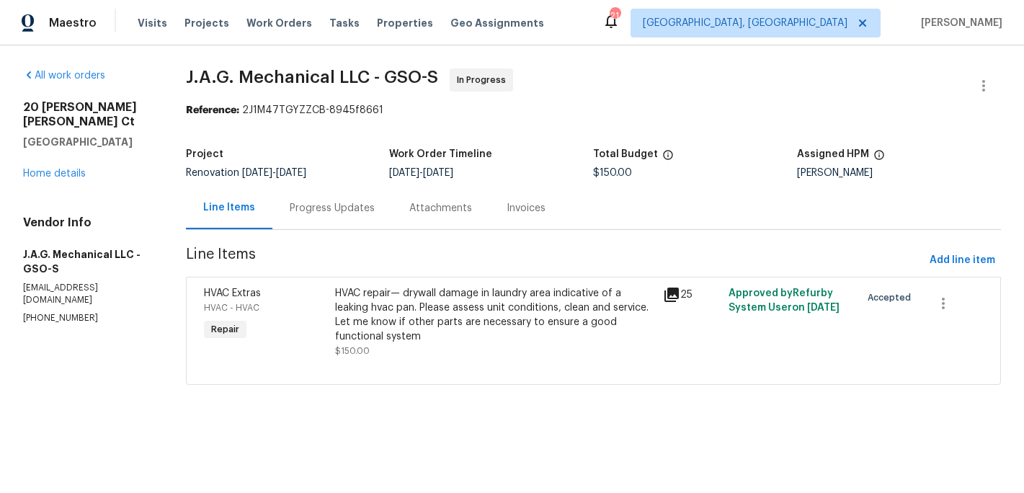
click at [398, 344] on div "HVAC repair— drywall damage in laundry area indicative of a leaking hvac pan. P…" at bounding box center [495, 322] width 320 height 72
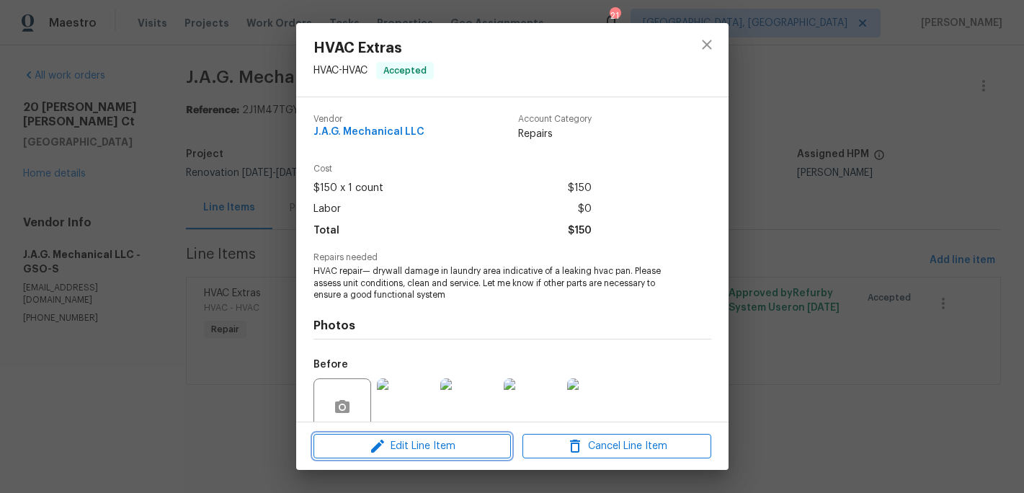
click at [403, 445] on span "Edit Line Item" at bounding box center [412, 446] width 189 height 18
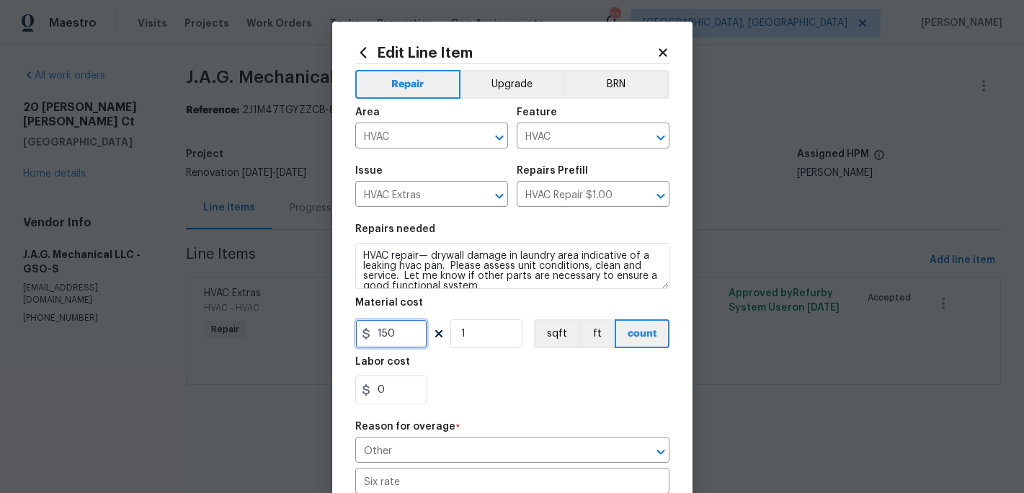
click at [398, 331] on input "150" at bounding box center [391, 333] width 72 height 29
type input "375"
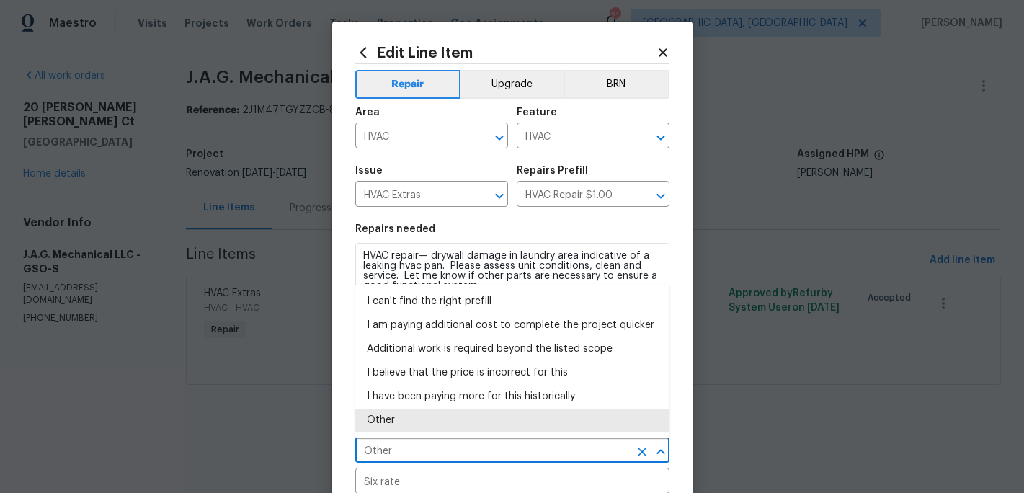
click at [426, 448] on input "Other" at bounding box center [492, 451] width 274 height 22
click at [499, 380] on li "I believe that the price is incorrect for this" at bounding box center [512, 373] width 314 height 24
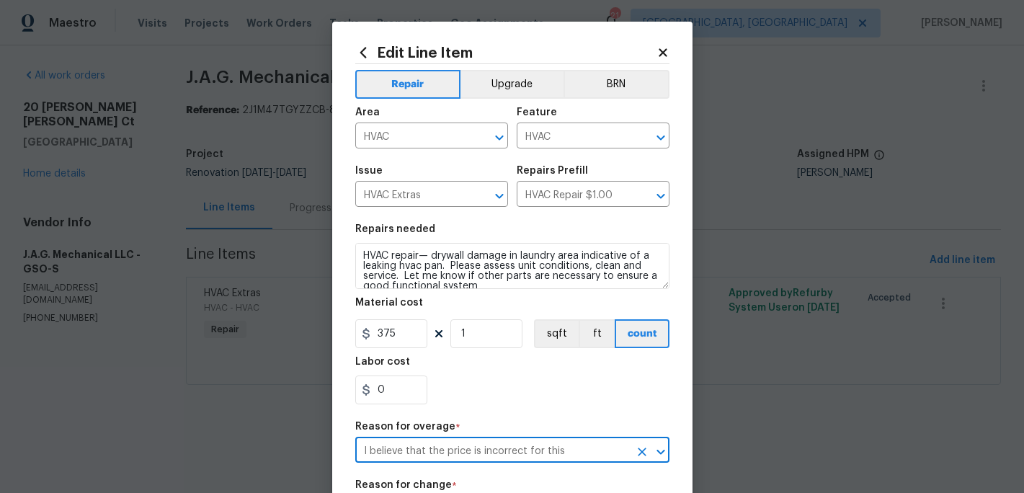
click at [661, 452] on icon "Open" at bounding box center [660, 451] width 17 height 17
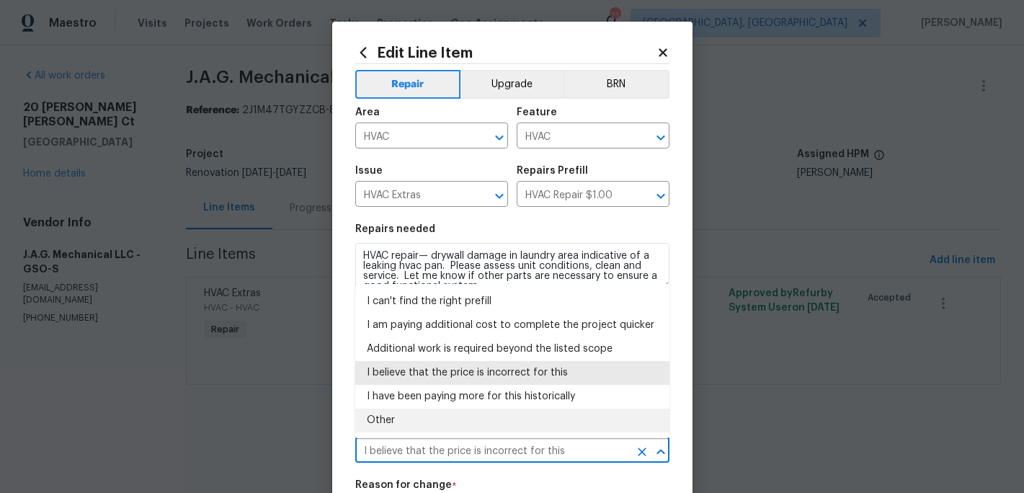
click at [451, 424] on li "Other" at bounding box center [512, 421] width 314 height 24
type input "Other"
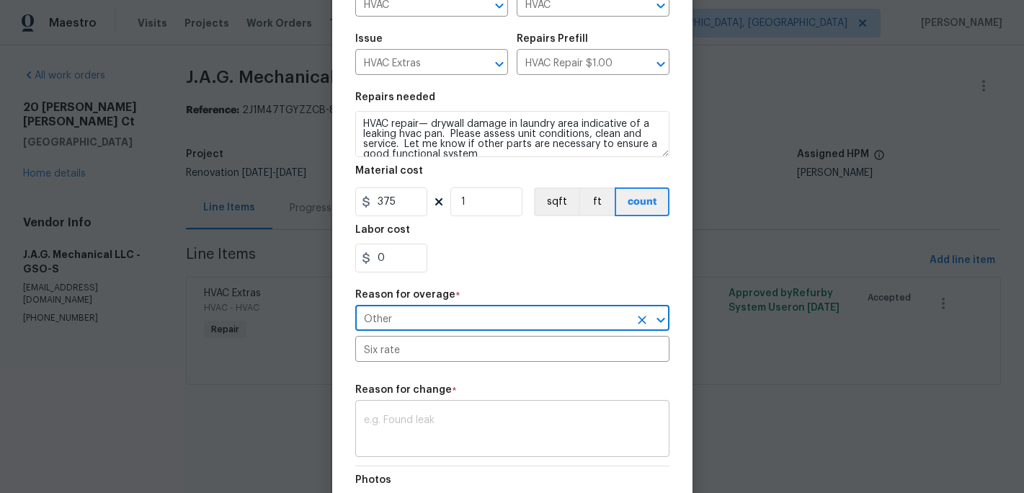
scroll to position [138, 0]
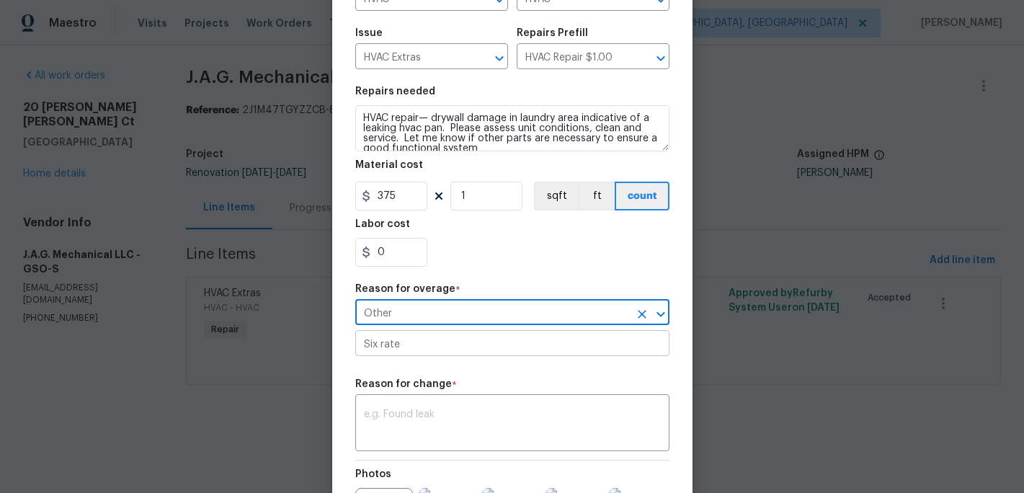
click at [405, 344] on input "Six rate" at bounding box center [512, 345] width 314 height 22
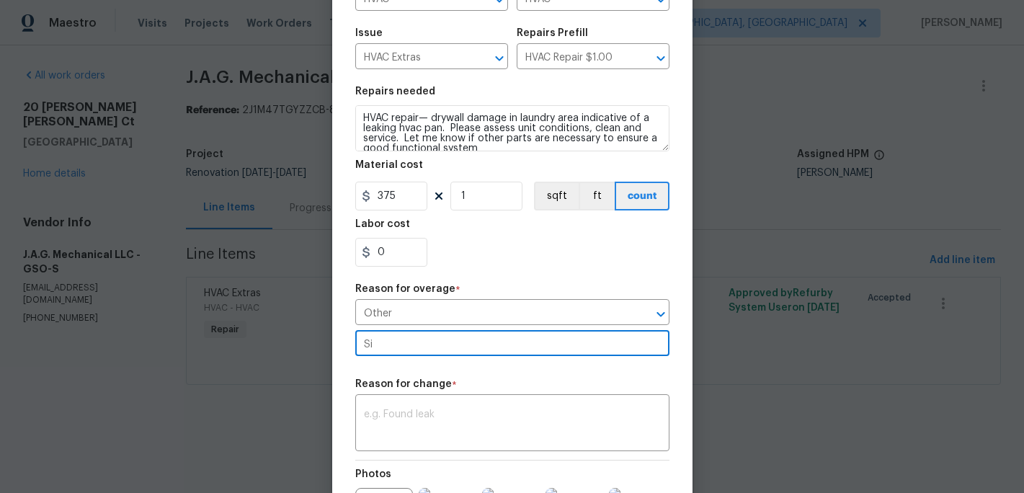
type input "S"
type input "more needed"
click at [424, 419] on textarea at bounding box center [512, 424] width 297 height 30
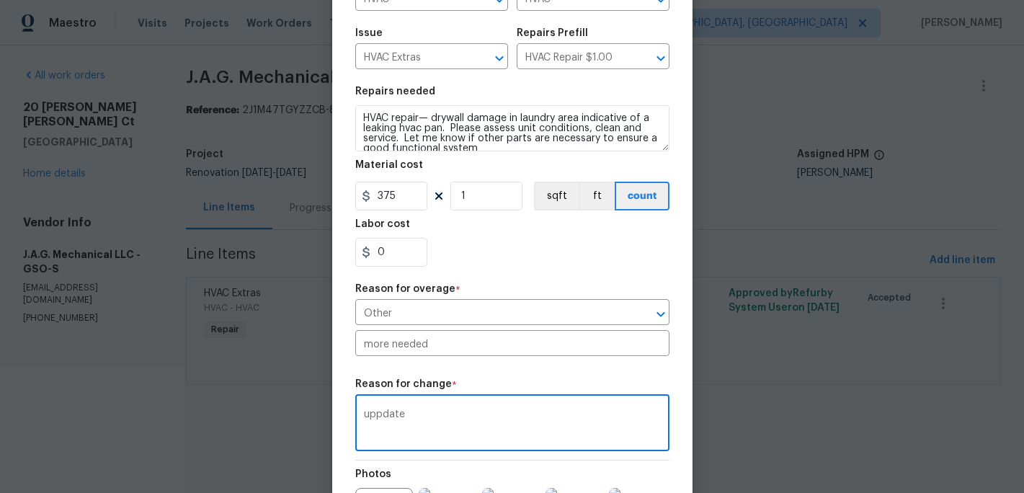
type textarea "uppdate"
click at [494, 387] on div "Reason for change *" at bounding box center [512, 388] width 314 height 19
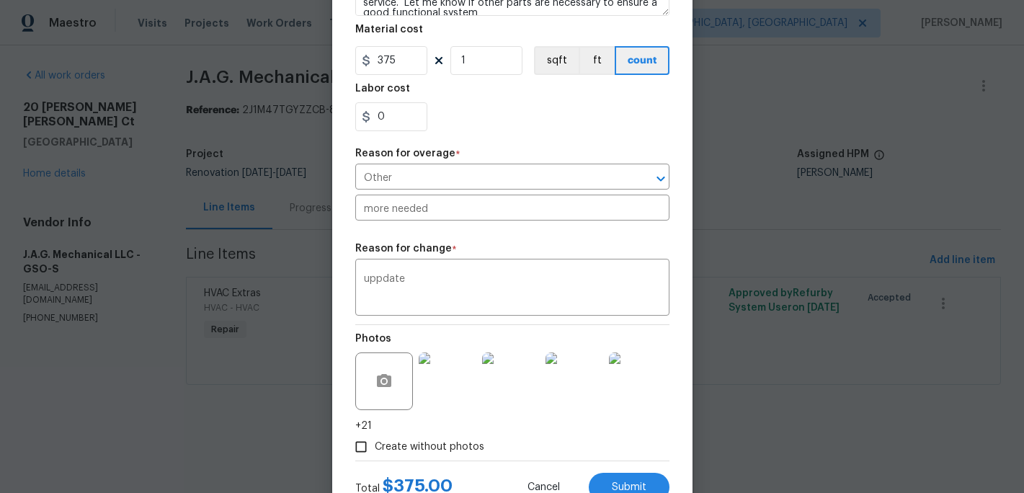
scroll to position [295, 0]
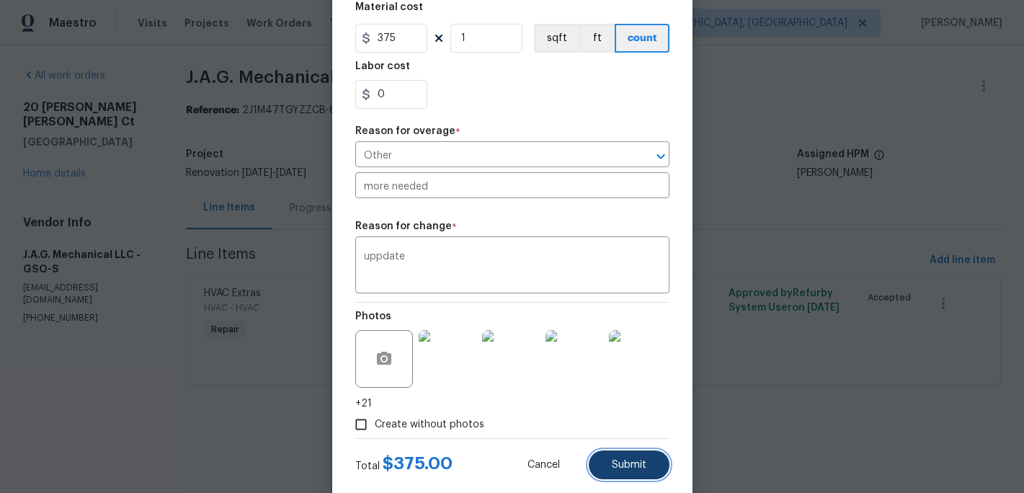
click at [610, 458] on button "Submit" at bounding box center [629, 464] width 81 height 29
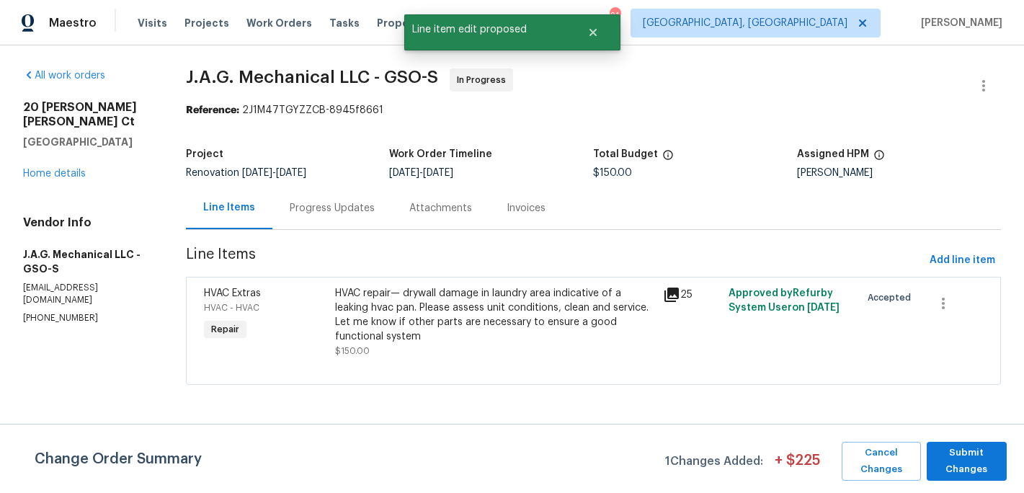
scroll to position [0, 0]
click at [973, 459] on span "Submit Changes" at bounding box center [967, 461] width 66 height 33
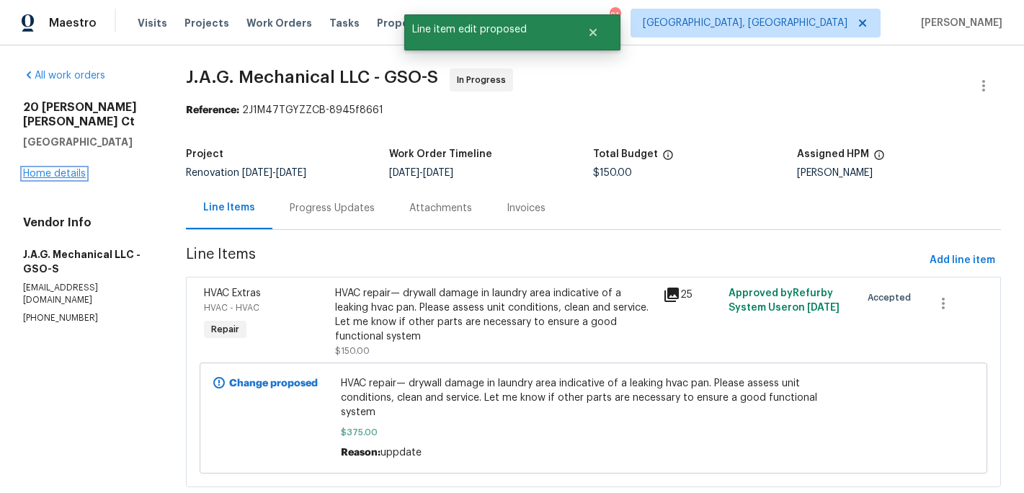
click at [61, 169] on link "Home details" at bounding box center [54, 174] width 63 height 10
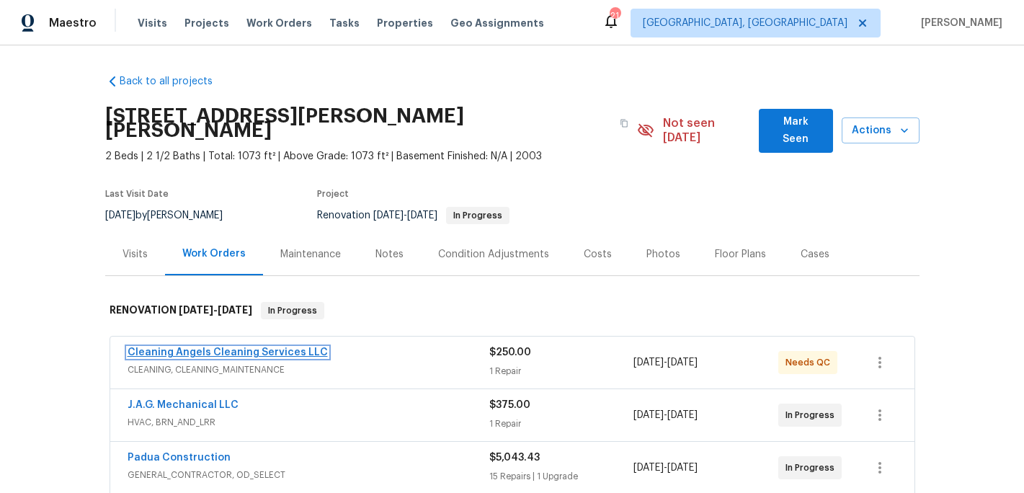
click at [210, 347] on link "Cleaning Angels Cleaning Services LLC" at bounding box center [228, 352] width 200 height 10
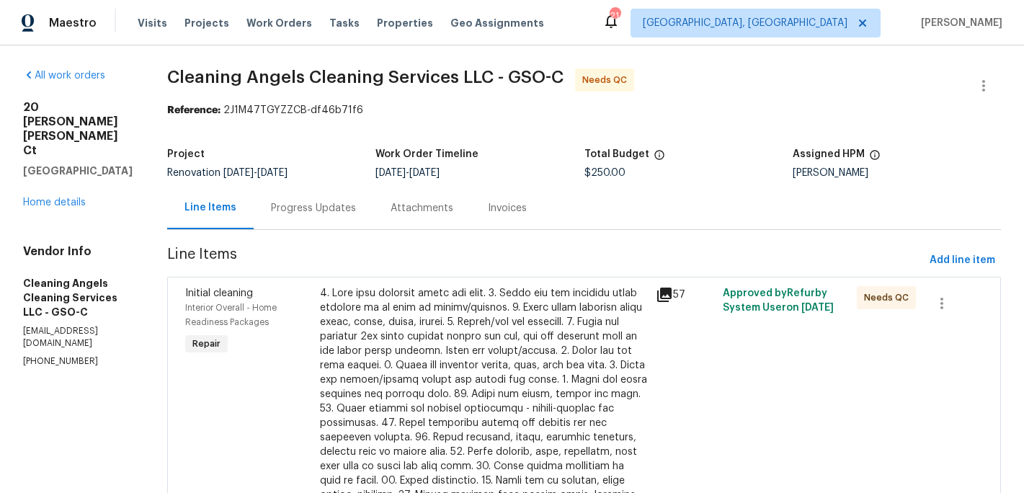
click at [394, 351] on div at bounding box center [483, 437] width 327 height 303
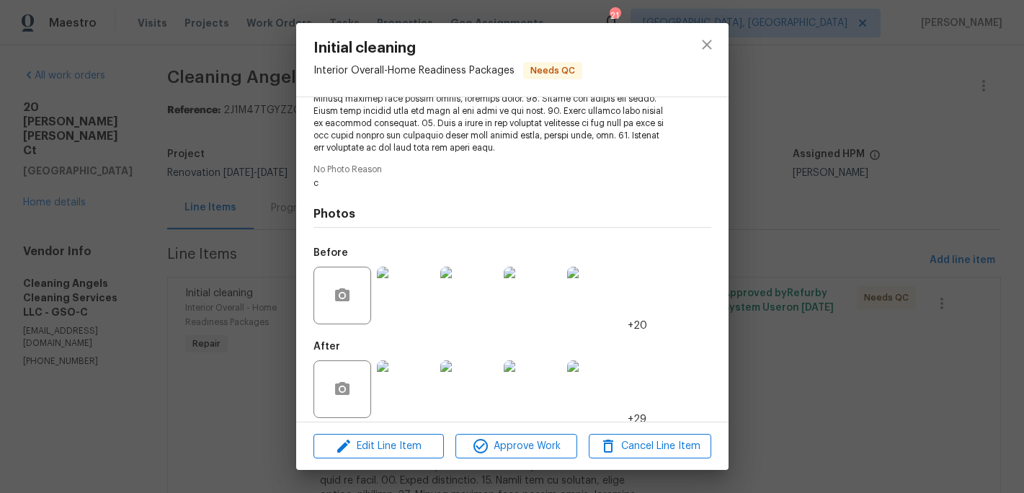
scroll to position [316, 0]
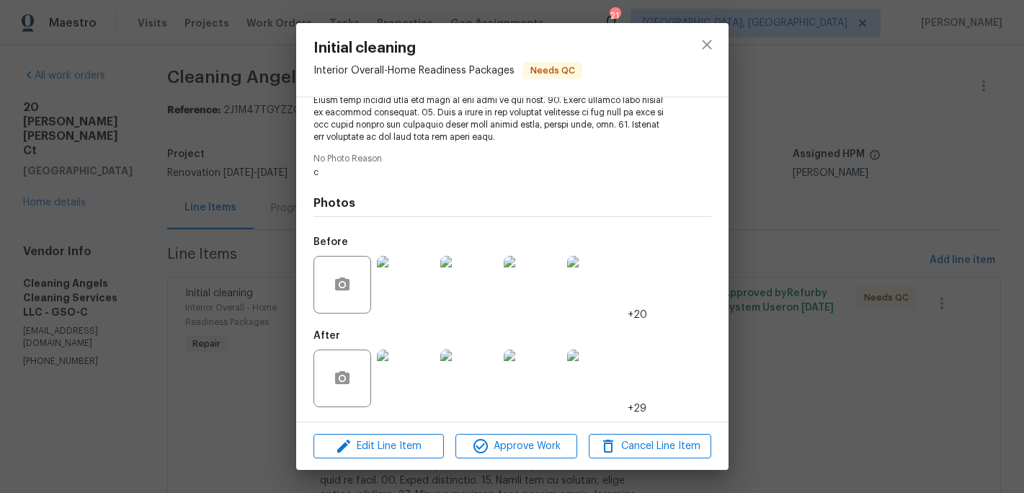
click at [424, 370] on img at bounding box center [406, 378] width 58 height 58
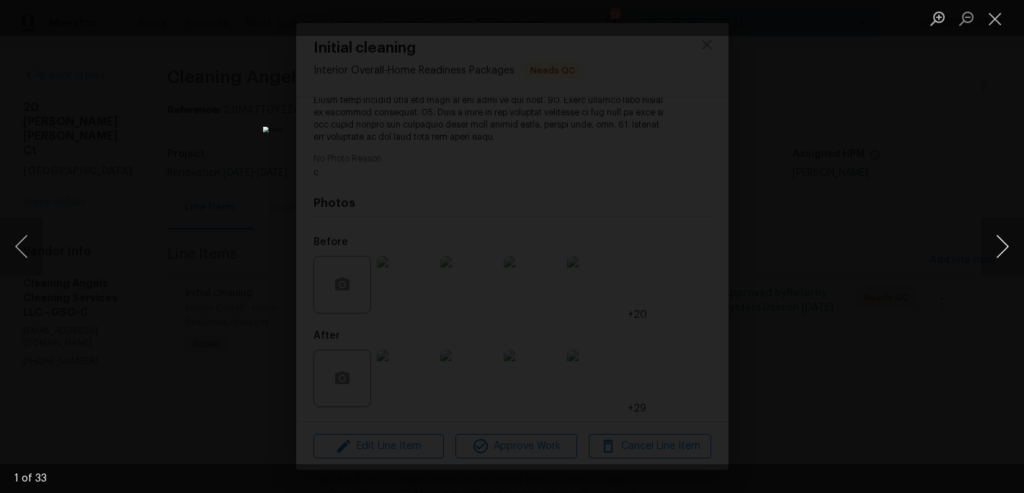
click at [1003, 250] on button "Next image" at bounding box center [1002, 247] width 43 height 58
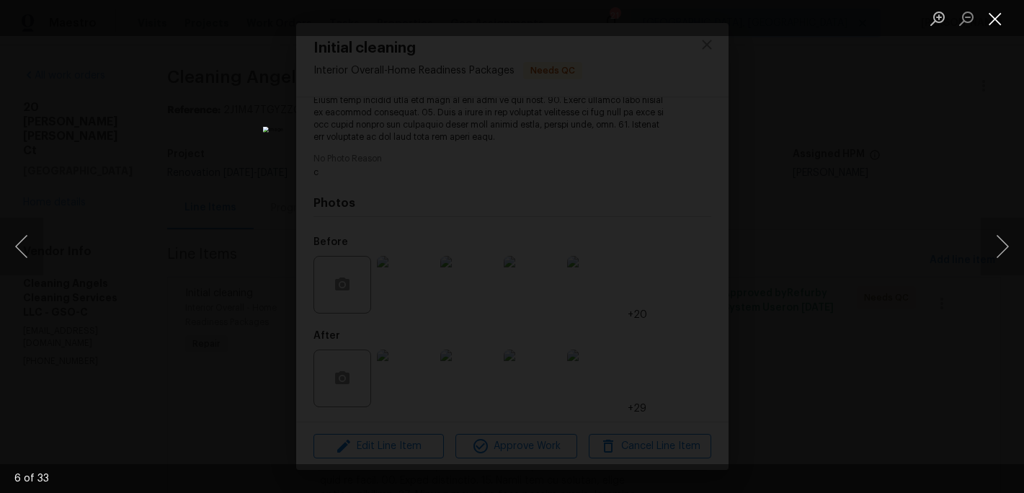
click at [999, 21] on button "Close lightbox" at bounding box center [995, 18] width 29 height 25
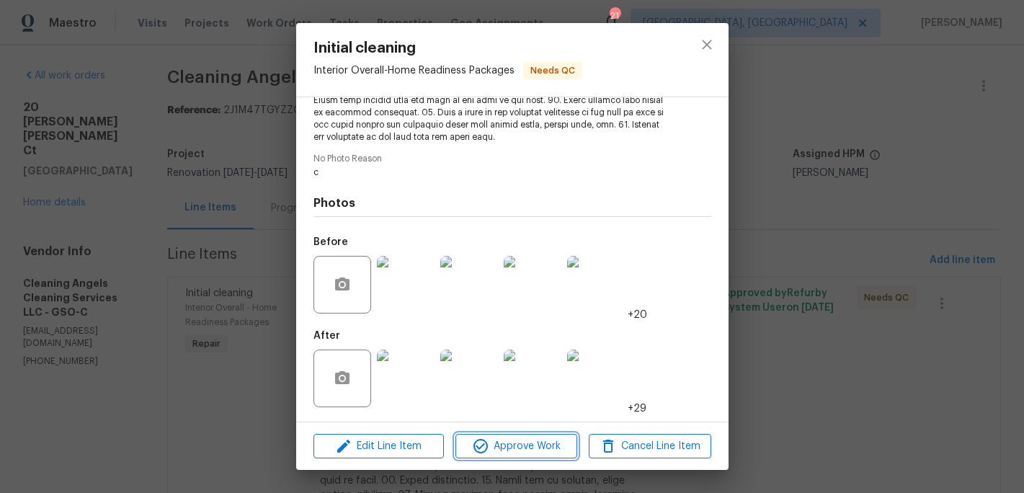
click at [525, 441] on span "Approve Work" at bounding box center [516, 446] width 113 height 18
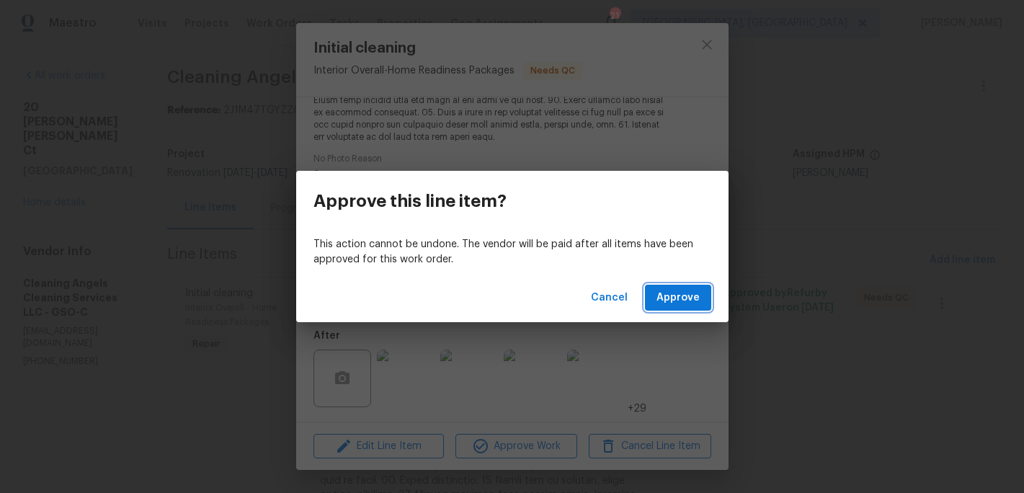
click at [658, 308] on button "Approve" at bounding box center [678, 298] width 66 height 27
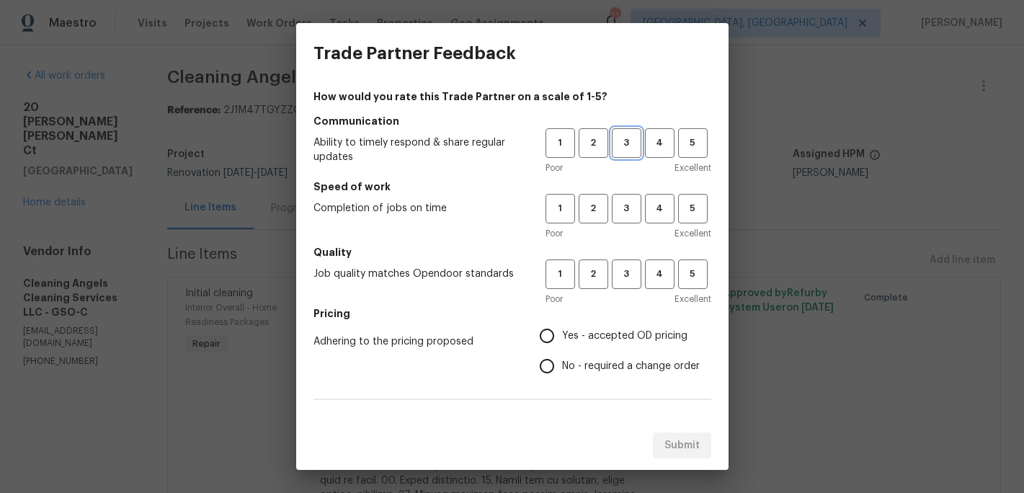
click at [628, 154] on button "3" at bounding box center [627, 143] width 30 height 30
click at [628, 213] on span "3" at bounding box center [626, 208] width 27 height 17
click at [629, 268] on span "3" at bounding box center [626, 274] width 27 height 17
click at [556, 333] on input "Yes - accepted OD pricing" at bounding box center [547, 336] width 30 height 30
radio input "true"
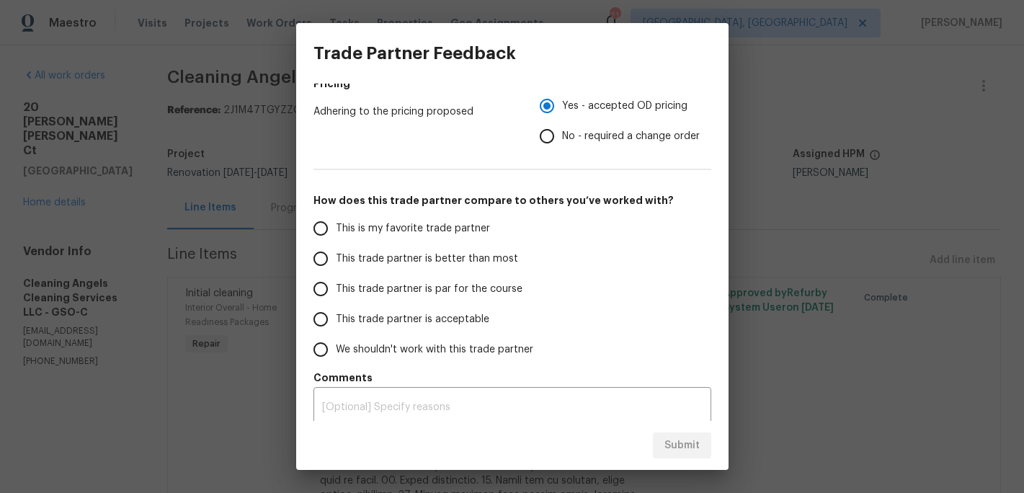
scroll to position [238, 0]
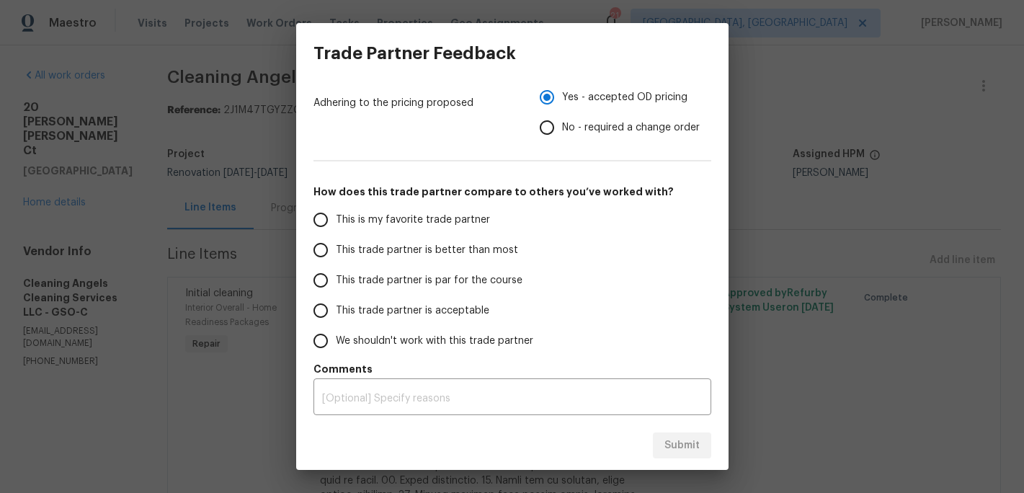
click at [411, 220] on span "This is my favorite trade partner" at bounding box center [413, 220] width 154 height 15
click at [336, 220] on input "This is my favorite trade partner" at bounding box center [320, 220] width 30 height 30
click at [684, 431] on div "Submit" at bounding box center [512, 446] width 432 height 50
click at [686, 443] on span "Submit" at bounding box center [681, 446] width 35 height 18
radio input "true"
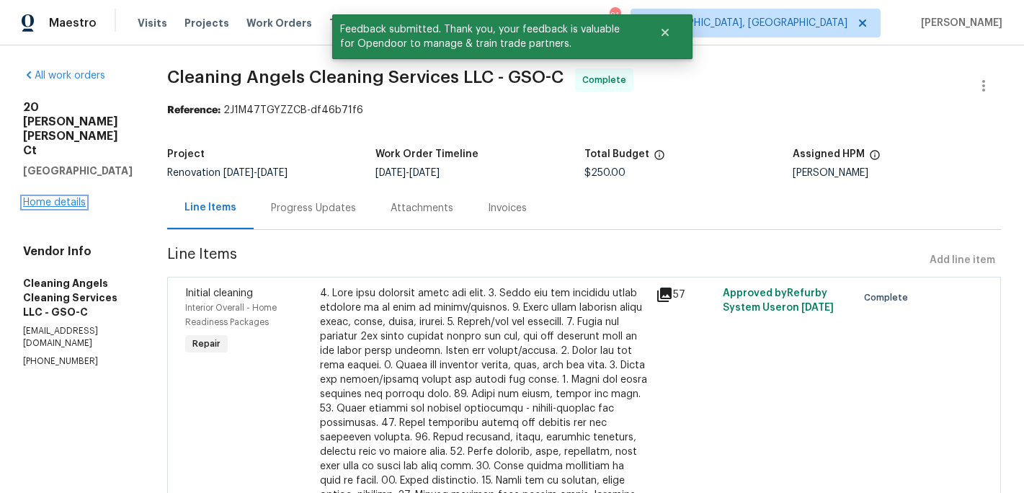
click at [53, 197] on link "Home details" at bounding box center [54, 202] width 63 height 10
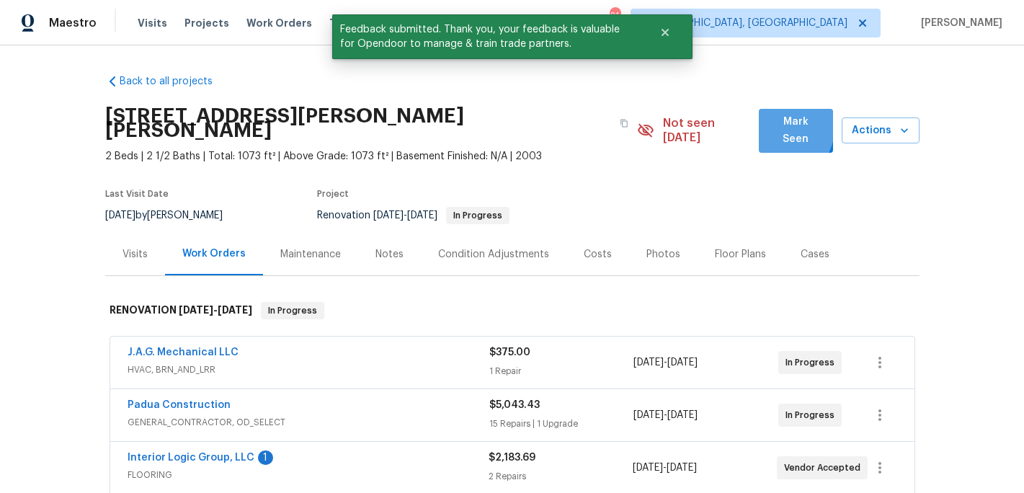
click at [769, 126] on button "Mark Seen" at bounding box center [796, 131] width 74 height 44
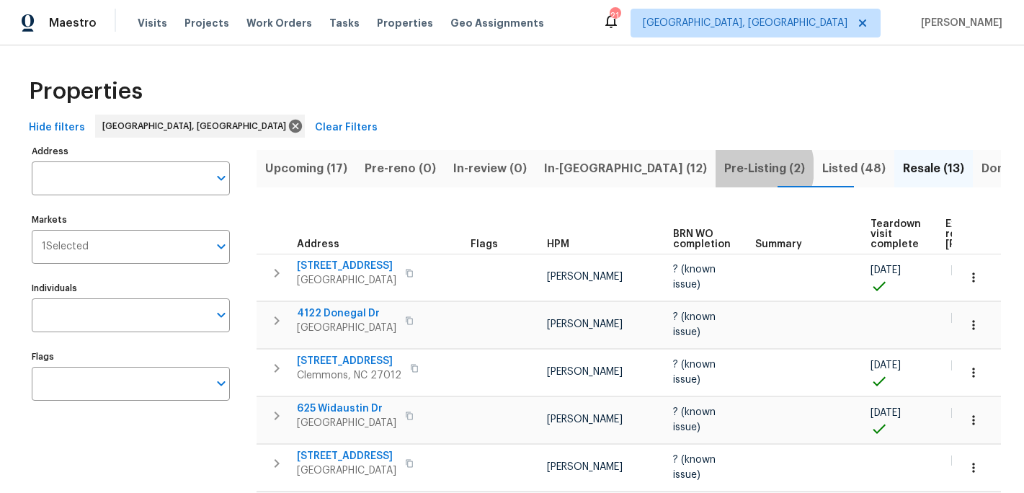
click at [724, 168] on span "Pre-Listing (2)" at bounding box center [764, 169] width 81 height 20
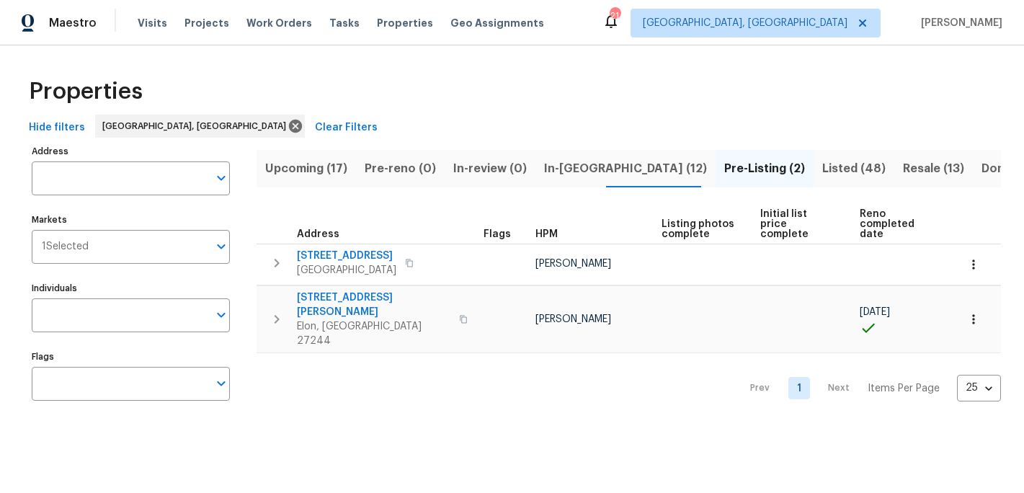
click at [724, 168] on span "Pre-Listing (2)" at bounding box center [764, 169] width 81 height 20
